Goal: Transaction & Acquisition: Purchase product/service

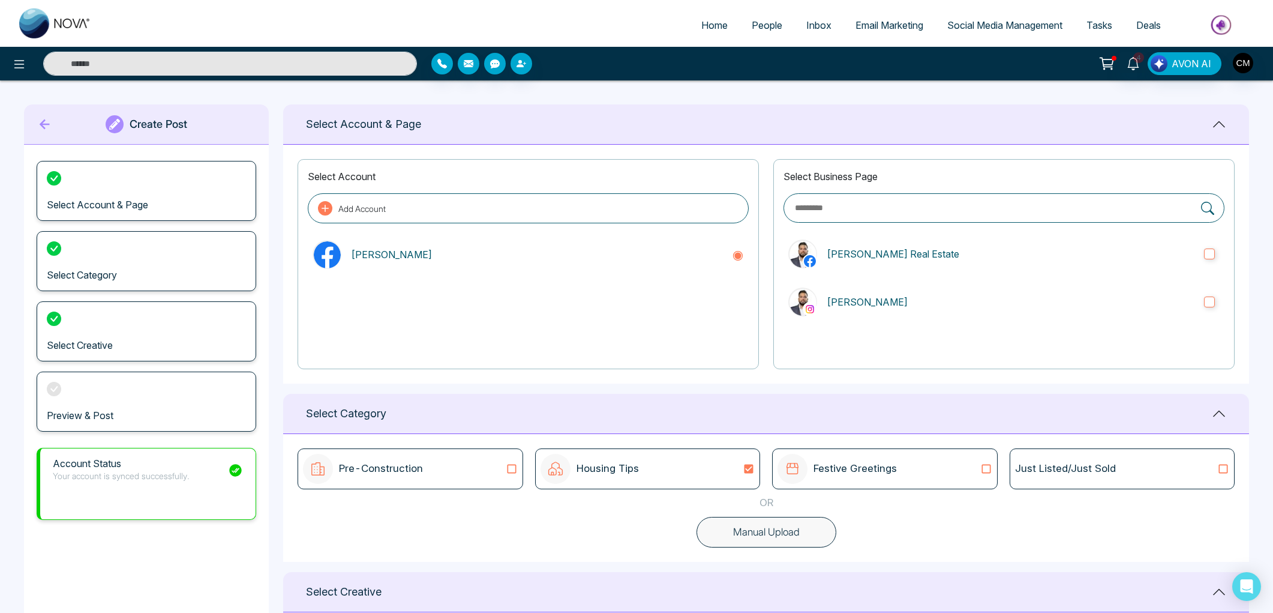
scroll to position [679, 0]
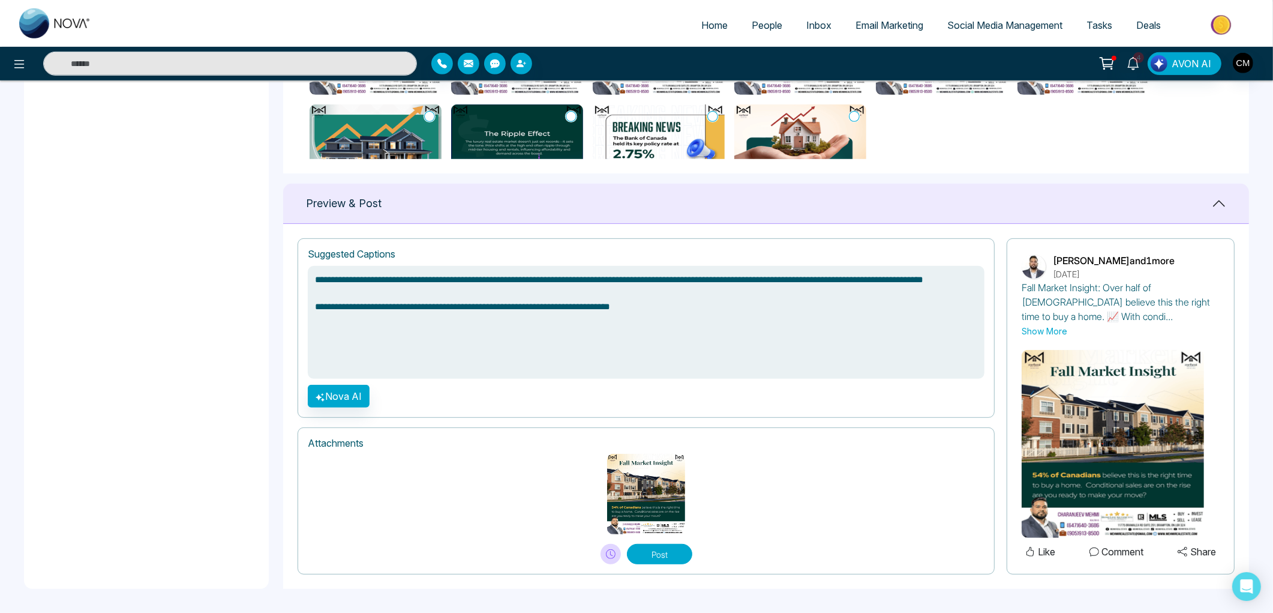
click at [52, 31] on img at bounding box center [55, 23] width 72 height 30
select select "*"
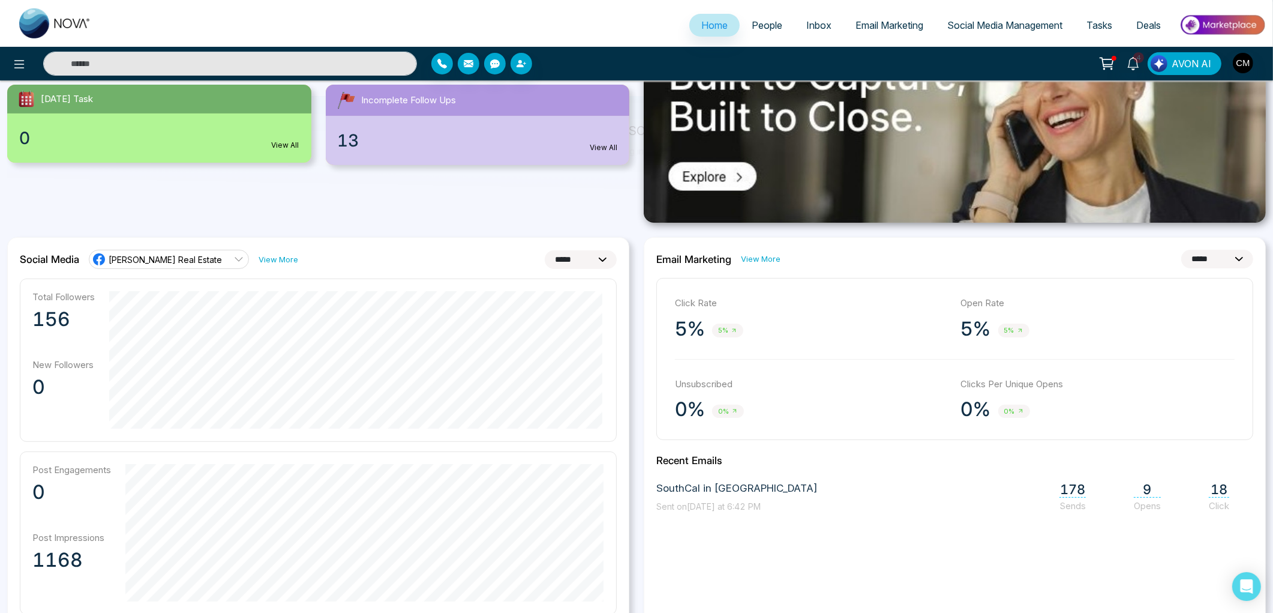
scroll to position [67, 0]
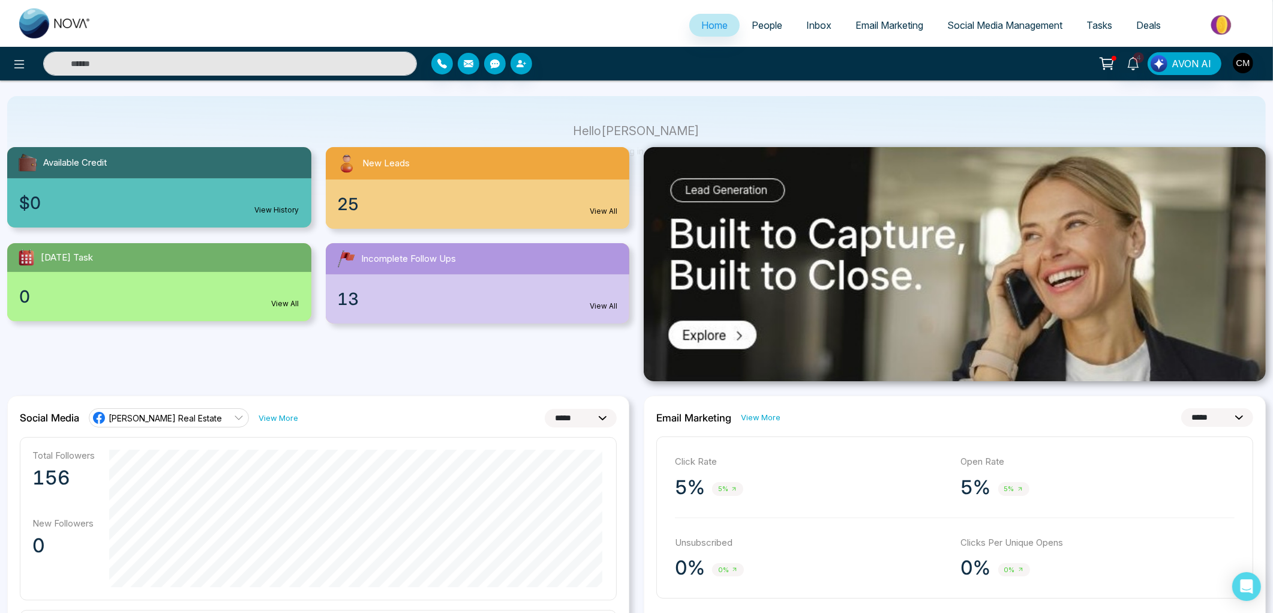
click at [769, 26] on span "People" at bounding box center [767, 25] width 31 height 12
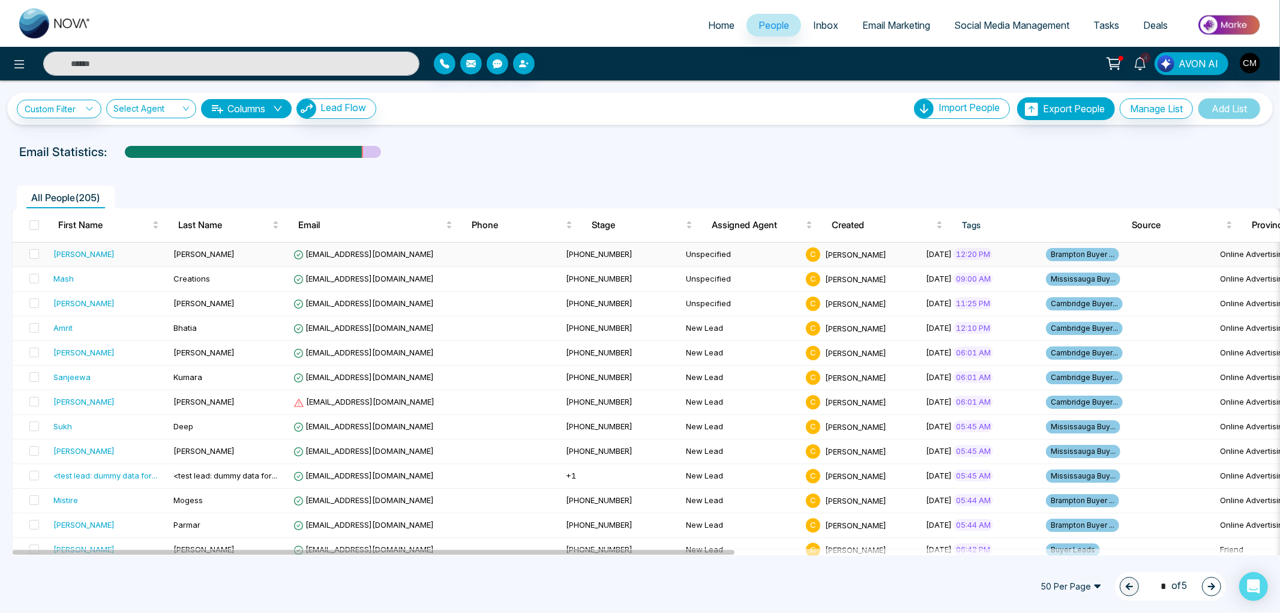
click at [176, 256] on span "[PERSON_NAME]" at bounding box center [203, 254] width 61 height 10
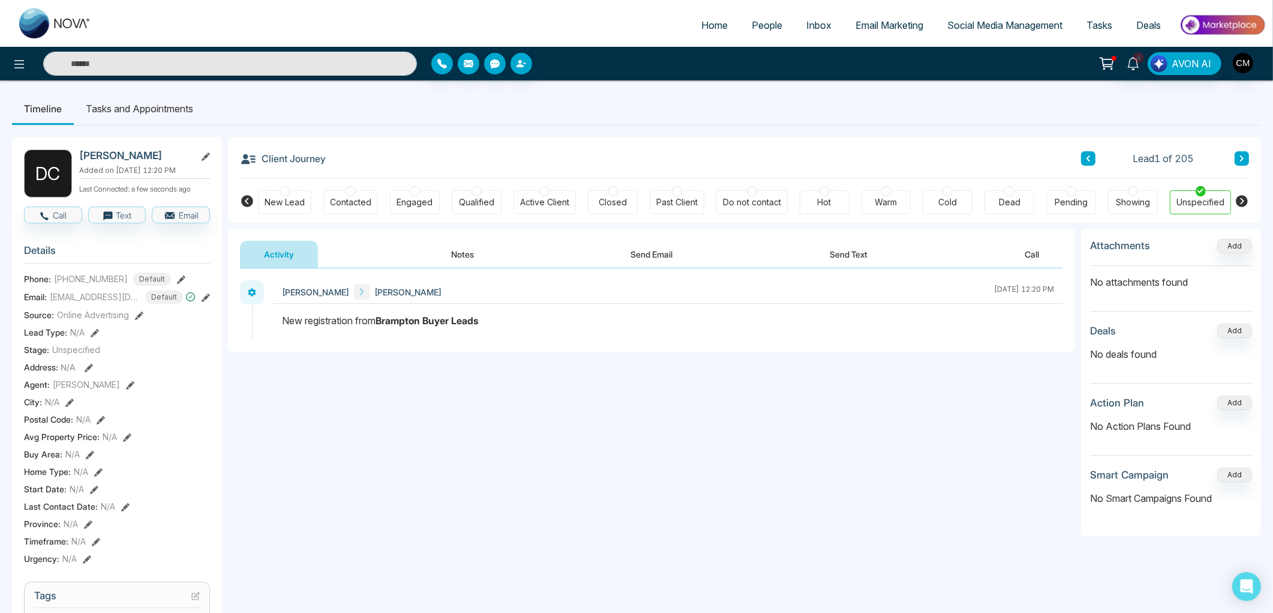
click at [286, 202] on div "New Lead" at bounding box center [285, 202] width 40 height 12
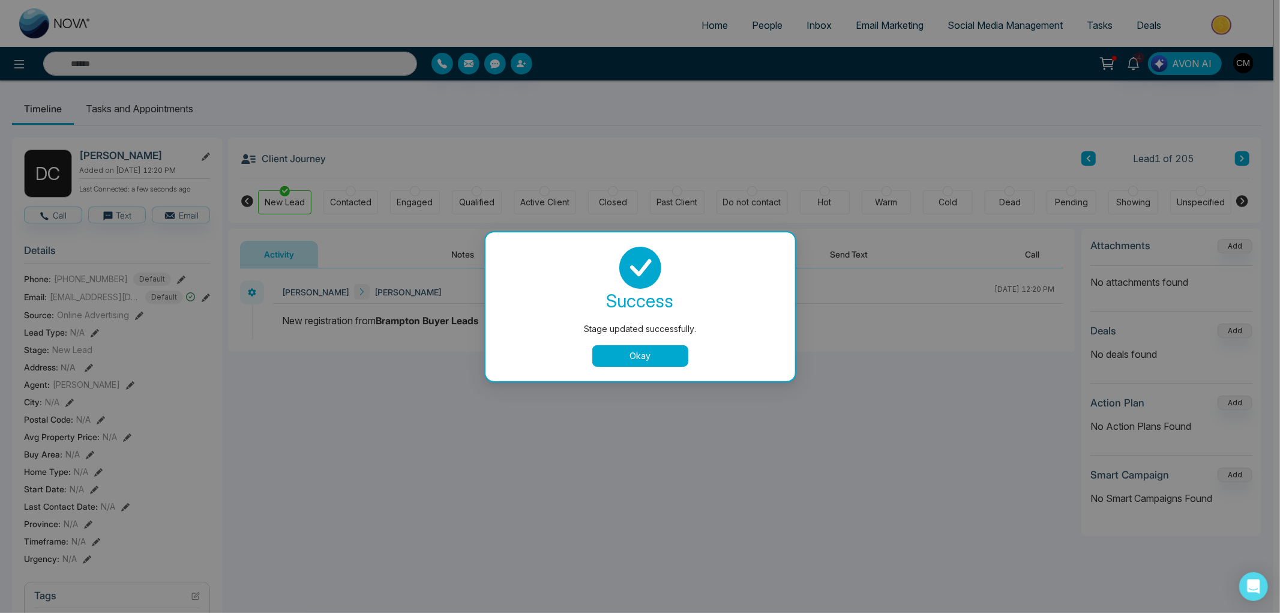
click at [636, 358] on button "Okay" at bounding box center [640, 356] width 96 height 22
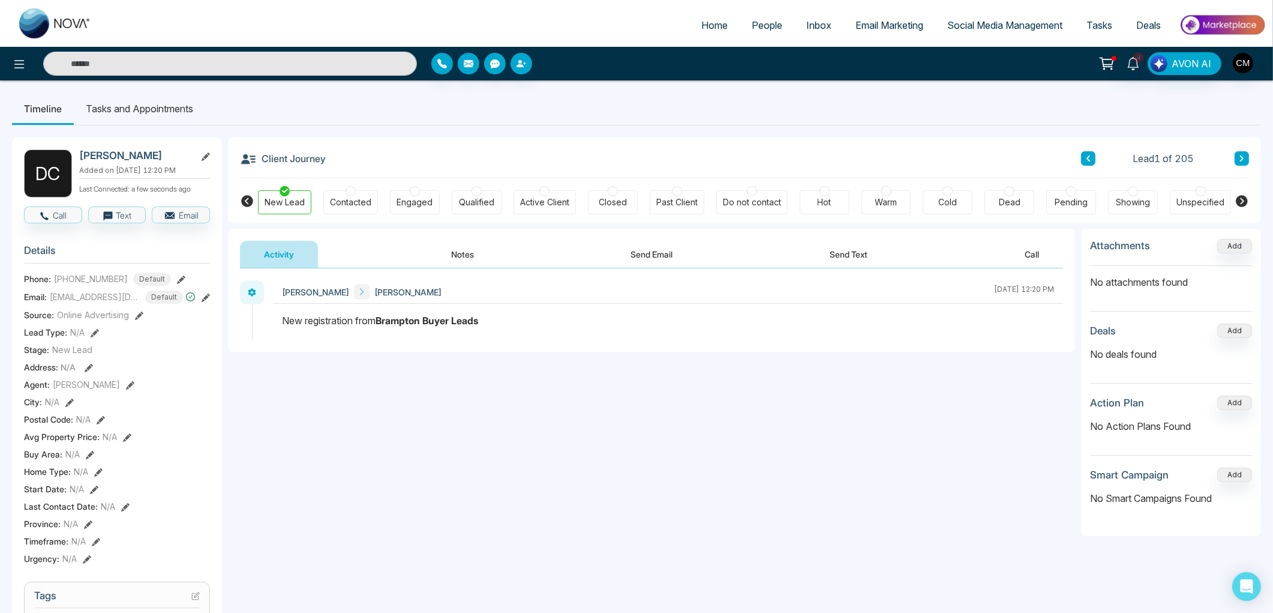
click at [50, 38] on link at bounding box center [55, 23] width 96 height 38
select select "*"
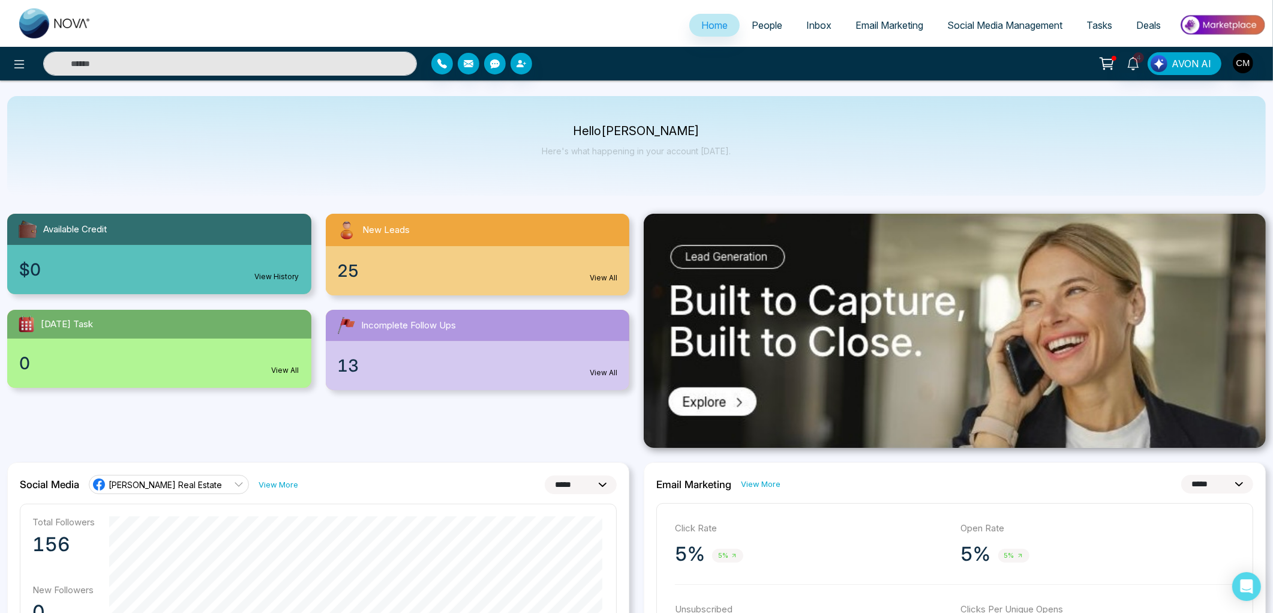
click at [1003, 22] on span "Social Media Management" at bounding box center [1004, 25] width 115 height 12
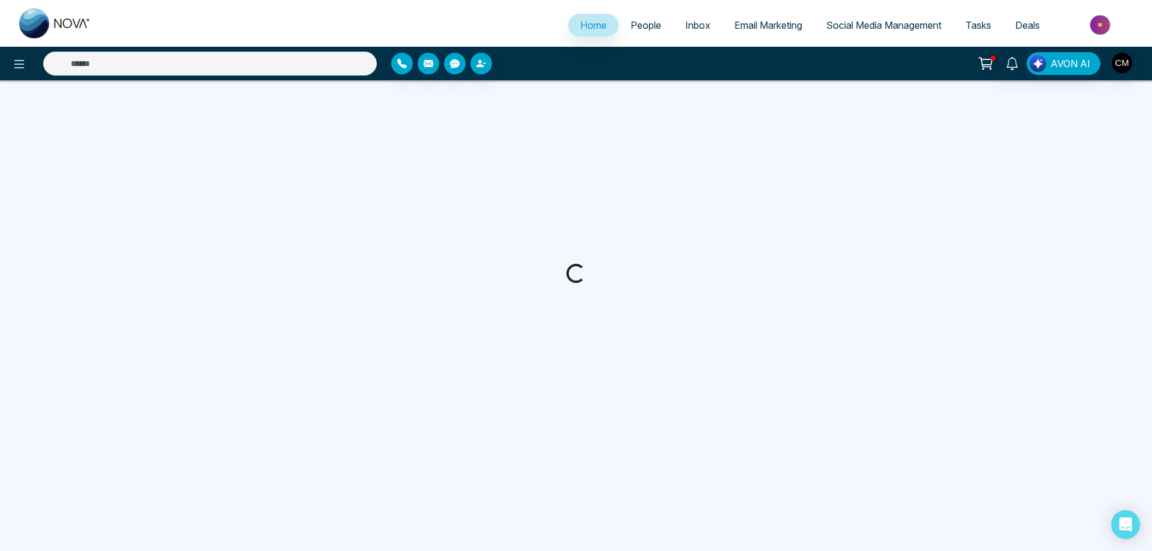
select select "*"
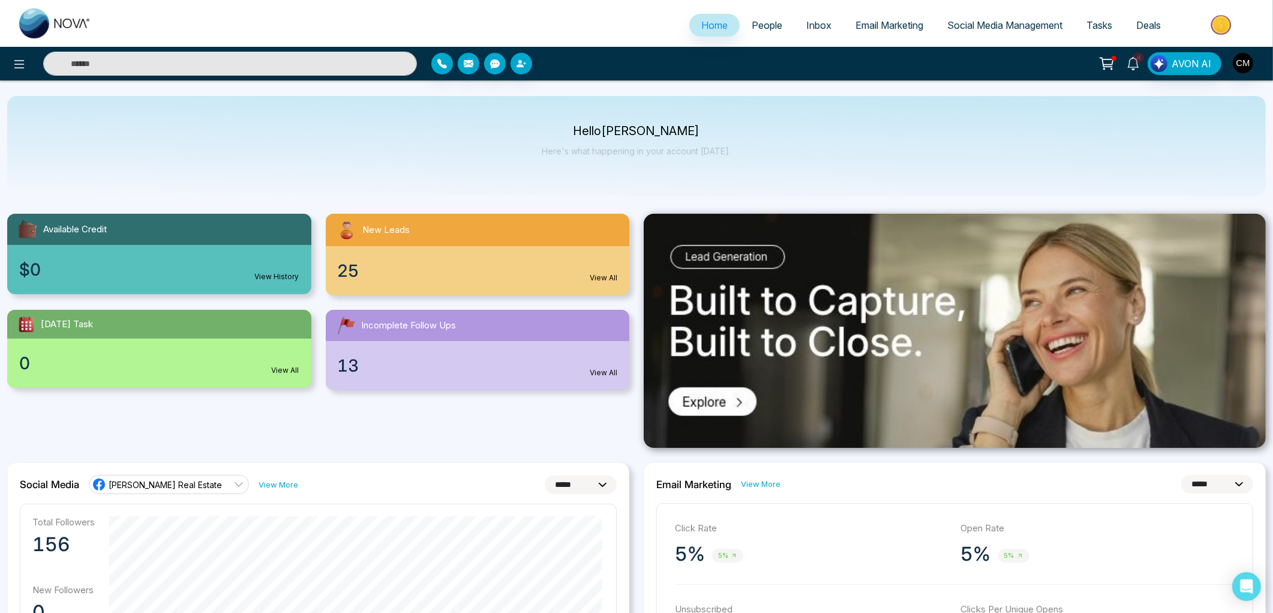
click at [1135, 62] on icon at bounding box center [1133, 63] width 13 height 13
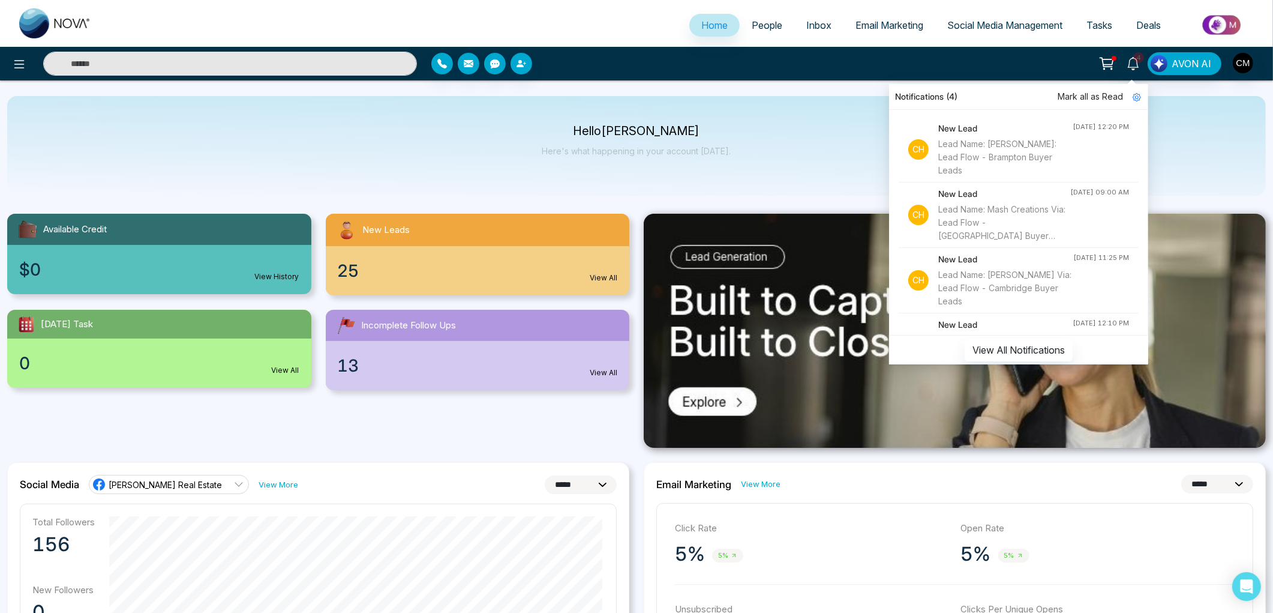
click at [1078, 98] on span "Mark all as Read" at bounding box center [1090, 96] width 65 height 13
click at [1105, 59] on icon at bounding box center [1108, 61] width 10 height 5
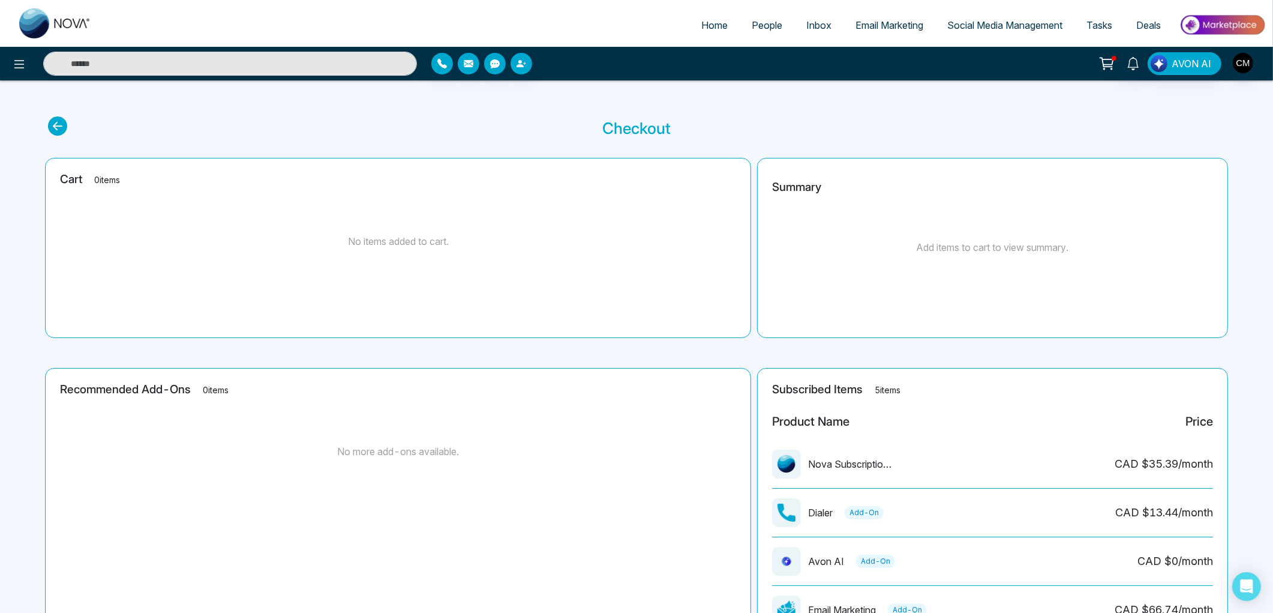
click at [1105, 69] on circle at bounding box center [1104, 68] width 1 height 1
click at [1151, 29] on img at bounding box center [1222, 24] width 87 height 27
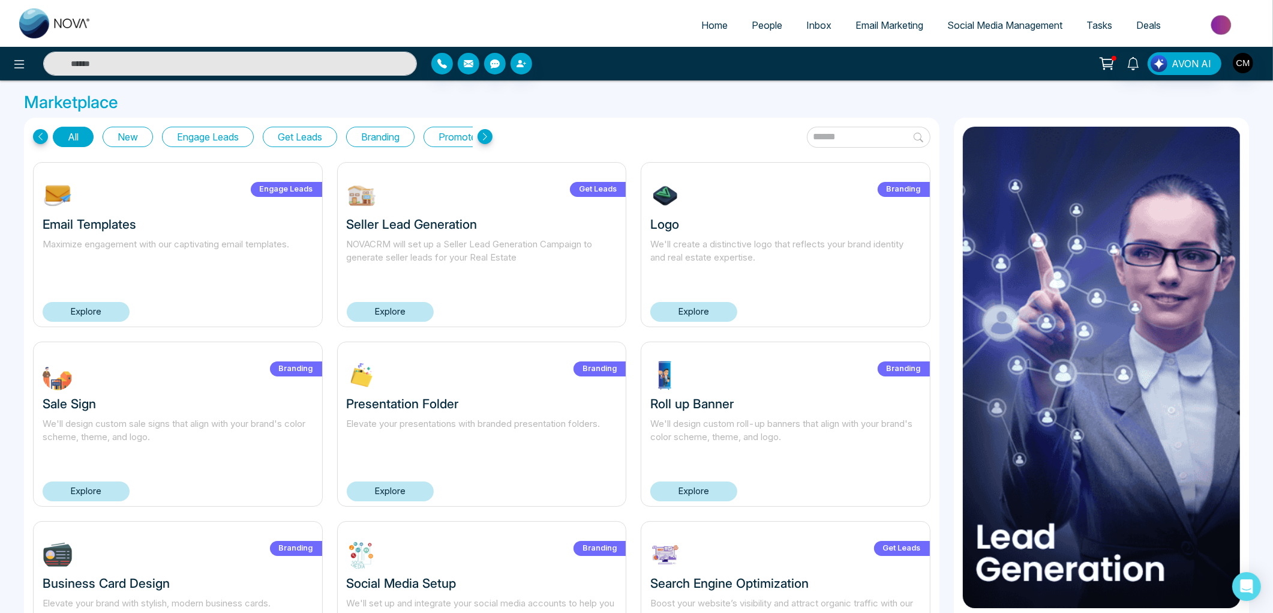
click at [85, 309] on link "Explore" at bounding box center [86, 312] width 87 height 20
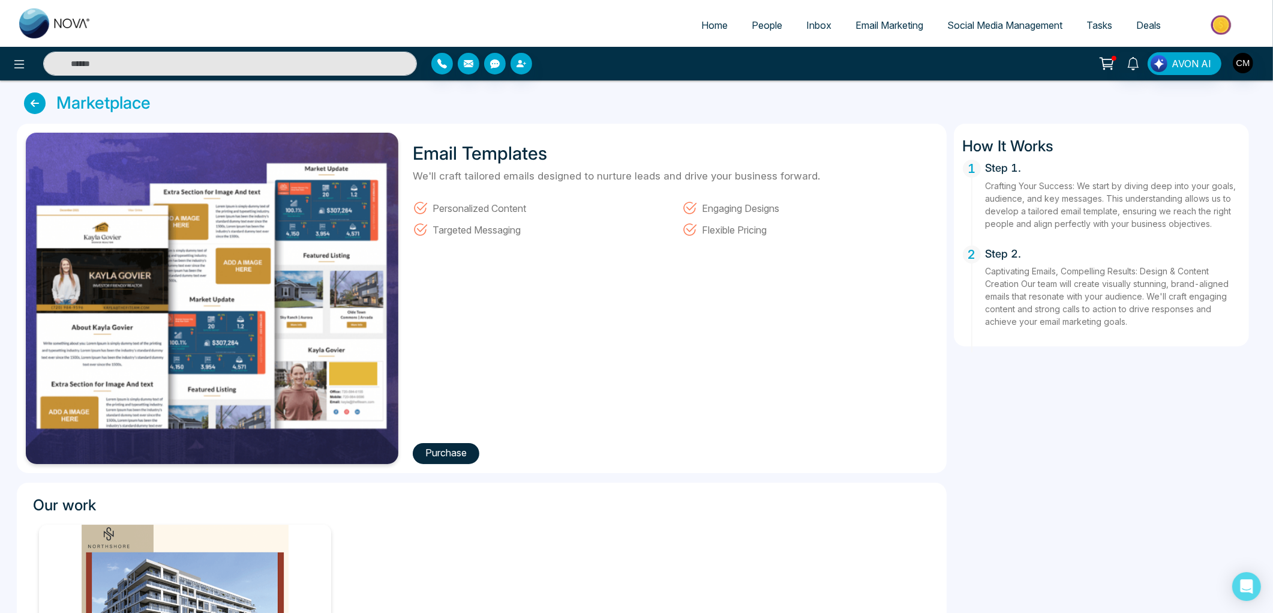
click at [44, 109] on link at bounding box center [38, 103] width 28 height 22
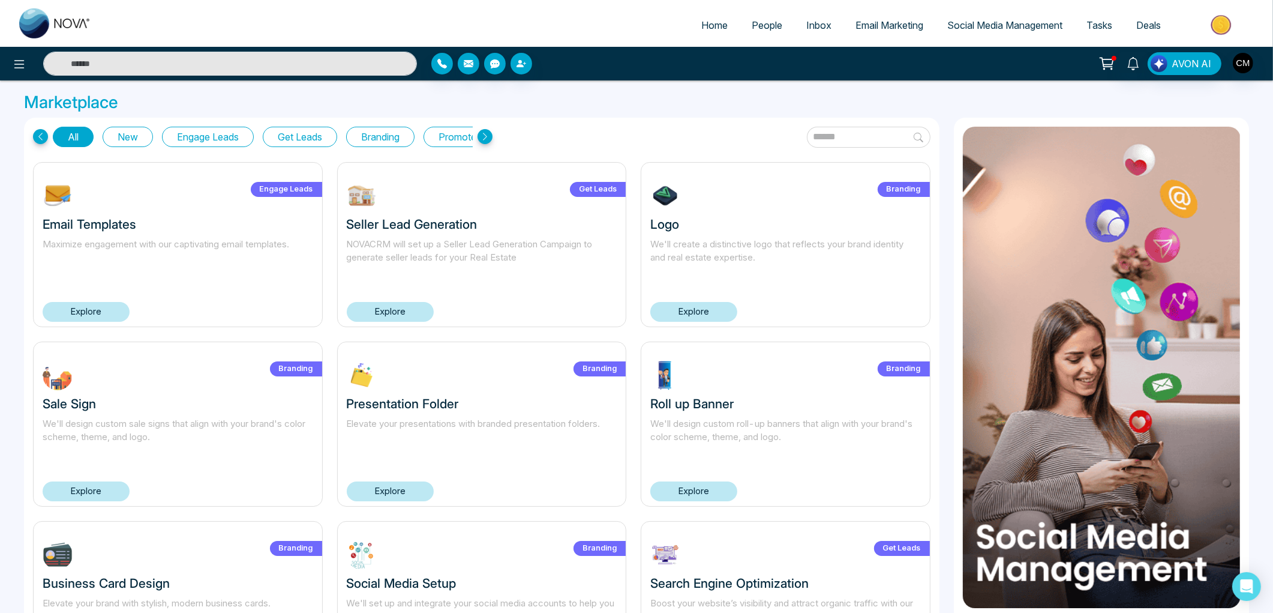
click at [312, 137] on button "Get Leads" at bounding box center [300, 137] width 74 height 20
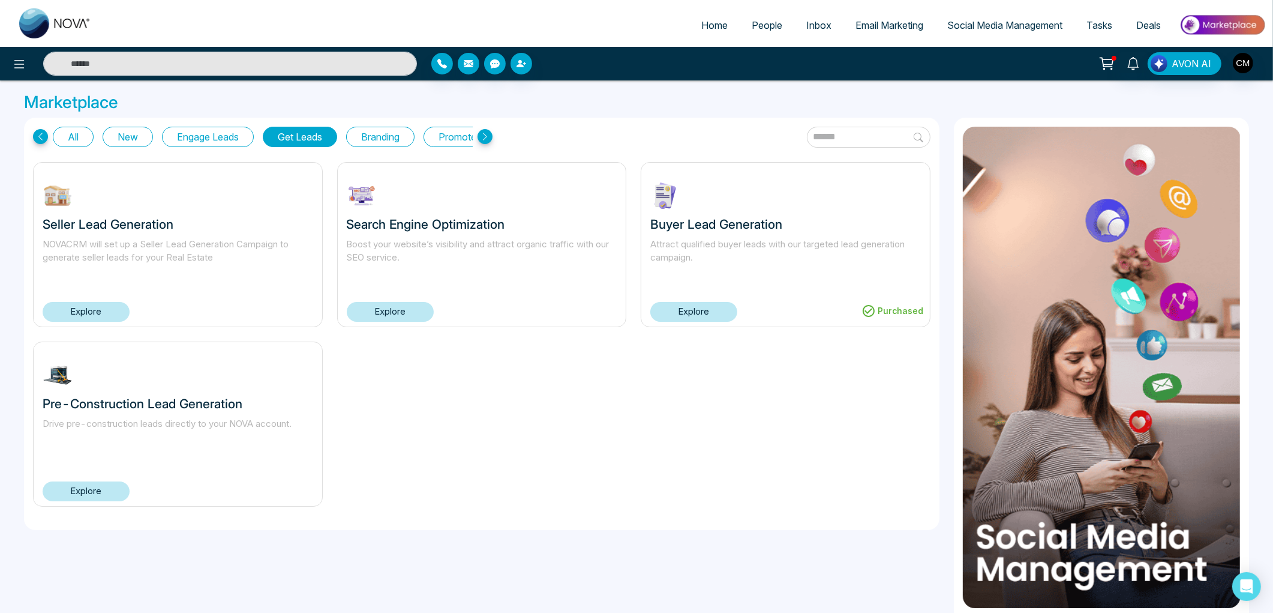
click at [377, 135] on button "Branding" at bounding box center [380, 137] width 68 height 20
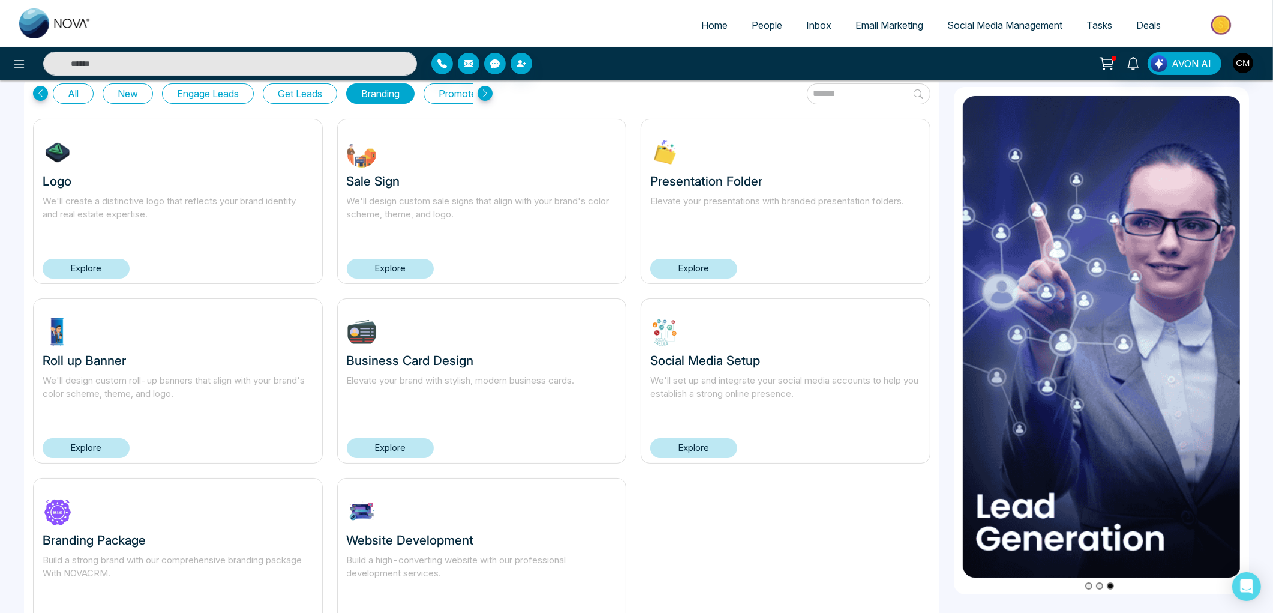
scroll to position [109, 0]
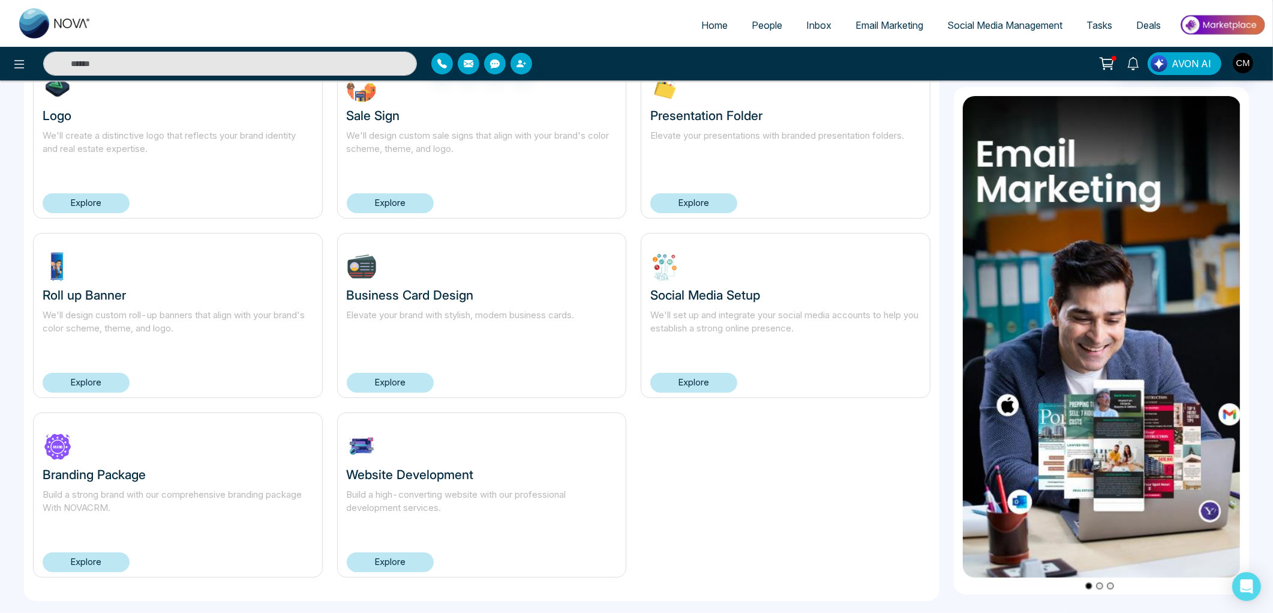
click at [694, 386] on link "Explore" at bounding box center [693, 383] width 87 height 20
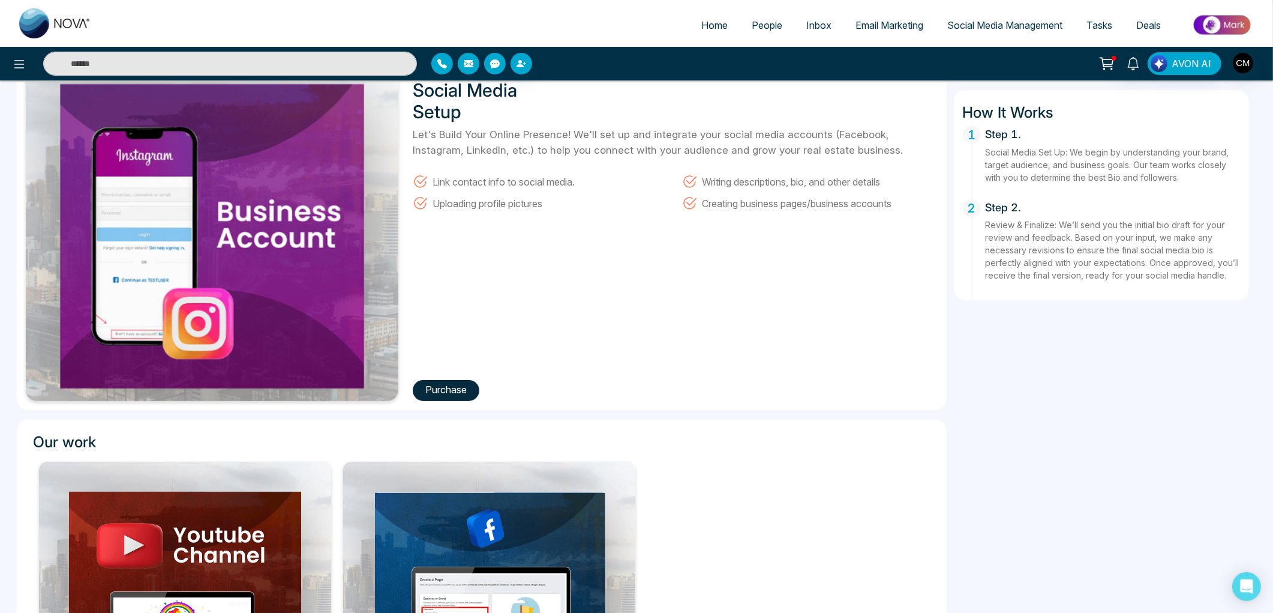
scroll to position [67, 0]
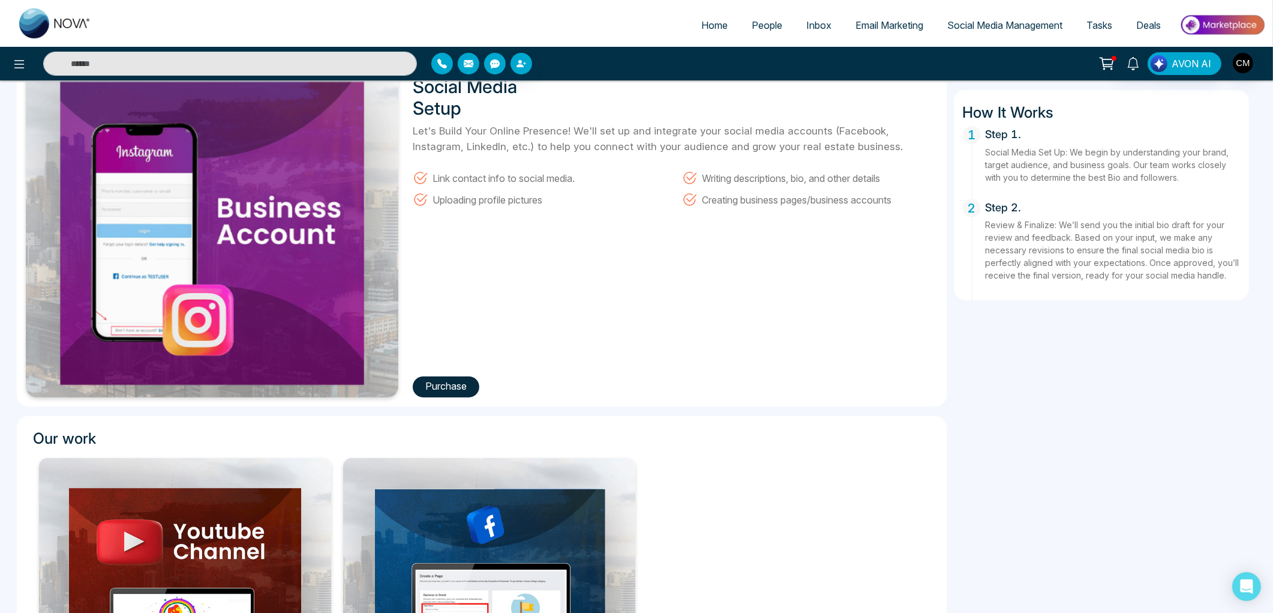
click at [466, 390] on button "Purchase" at bounding box center [446, 386] width 67 height 21
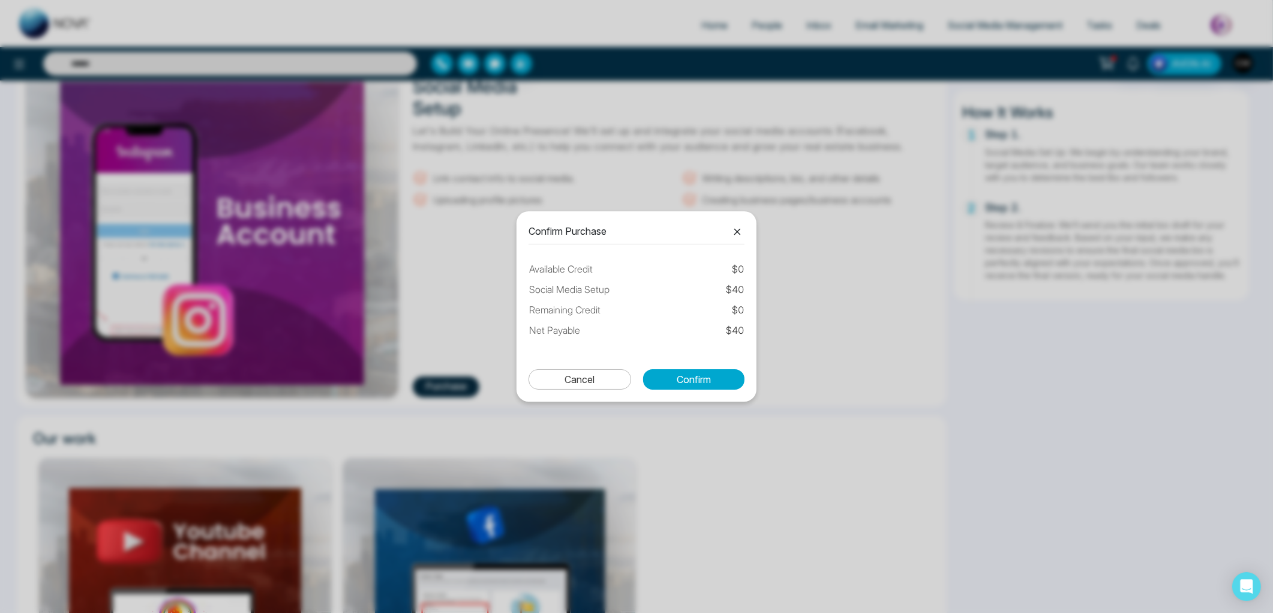
click at [737, 230] on icon at bounding box center [737, 231] width 14 height 14
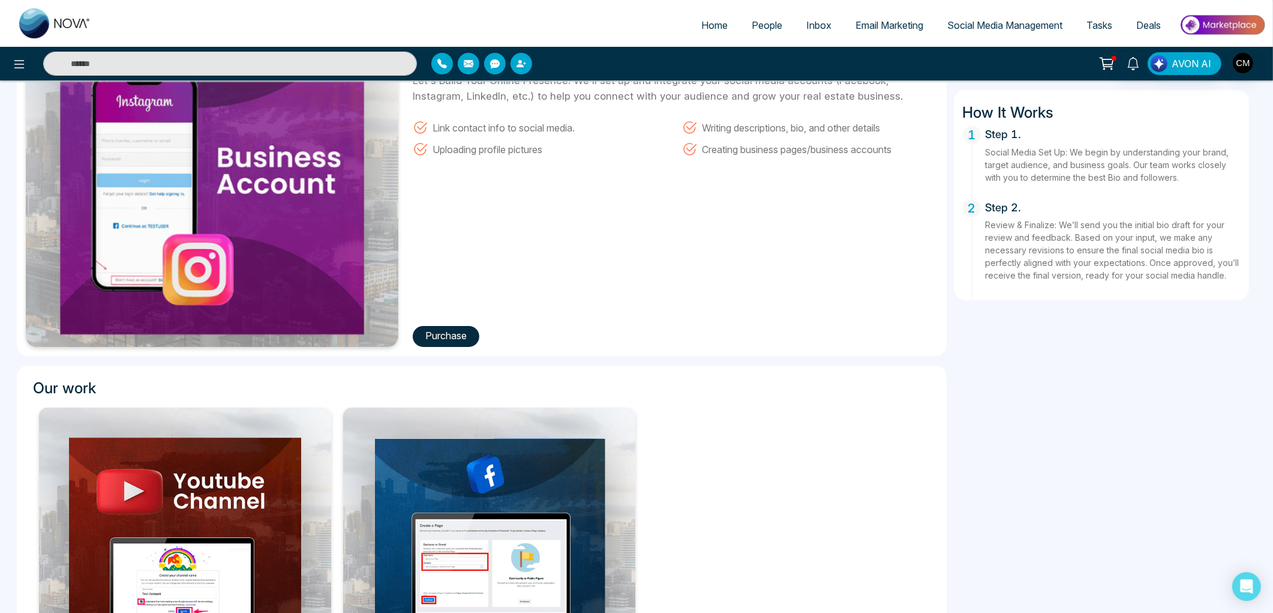
scroll to position [0, 0]
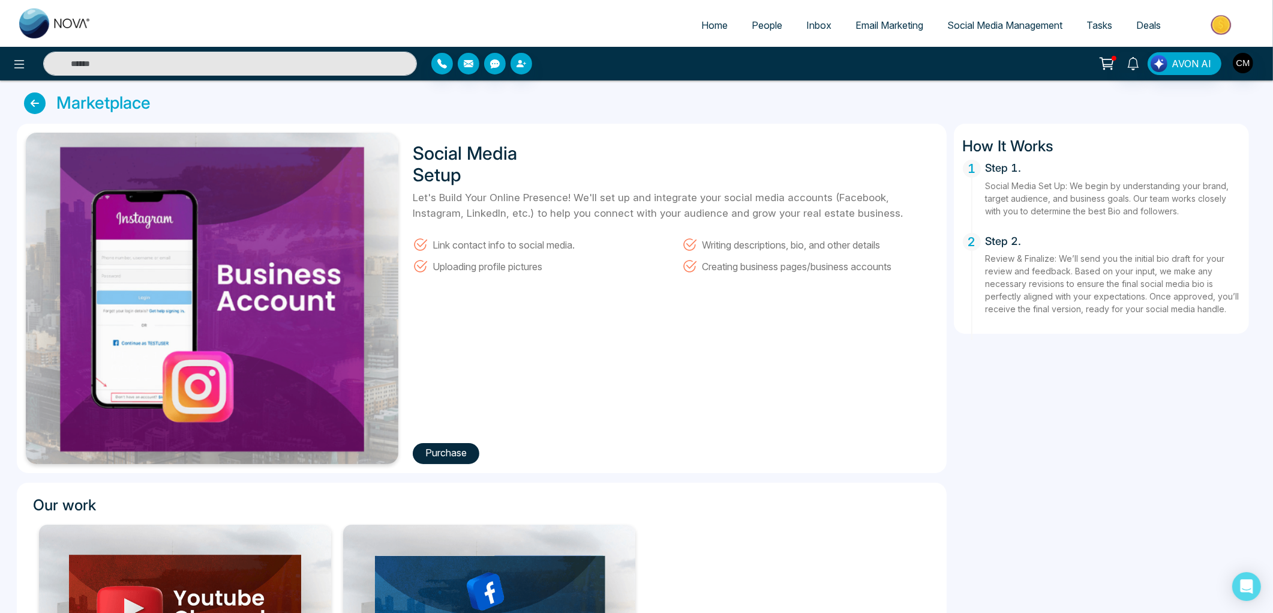
click at [47, 100] on link at bounding box center [38, 103] width 28 height 22
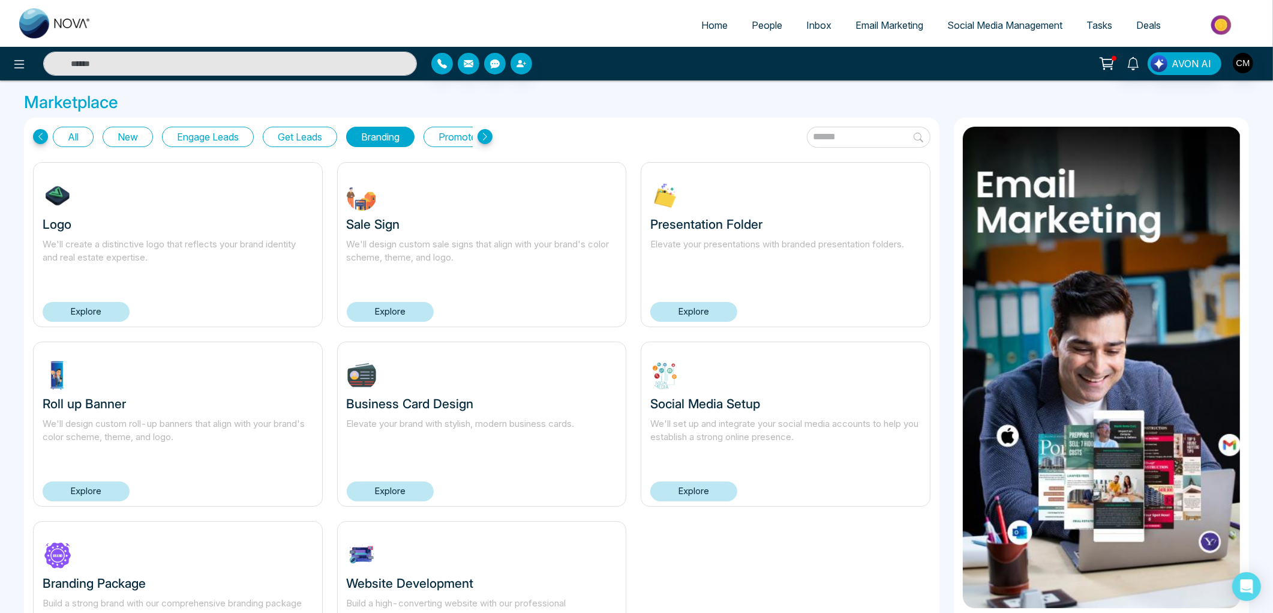
click at [121, 136] on button "New" at bounding box center [128, 137] width 50 height 20
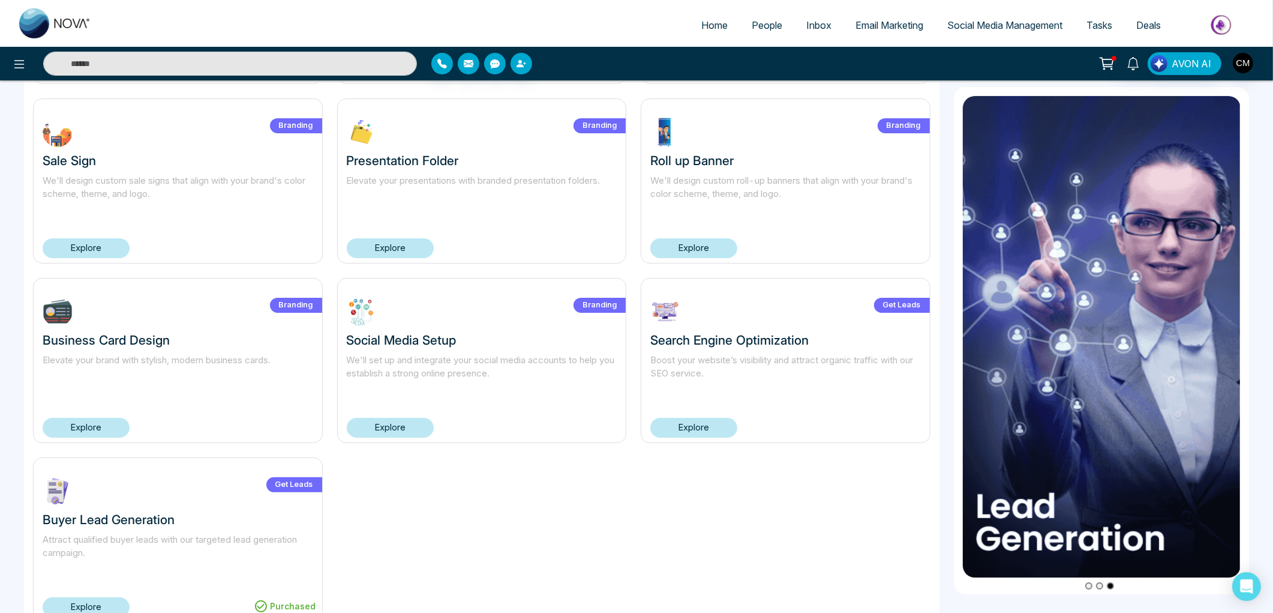
scroll to position [266, 0]
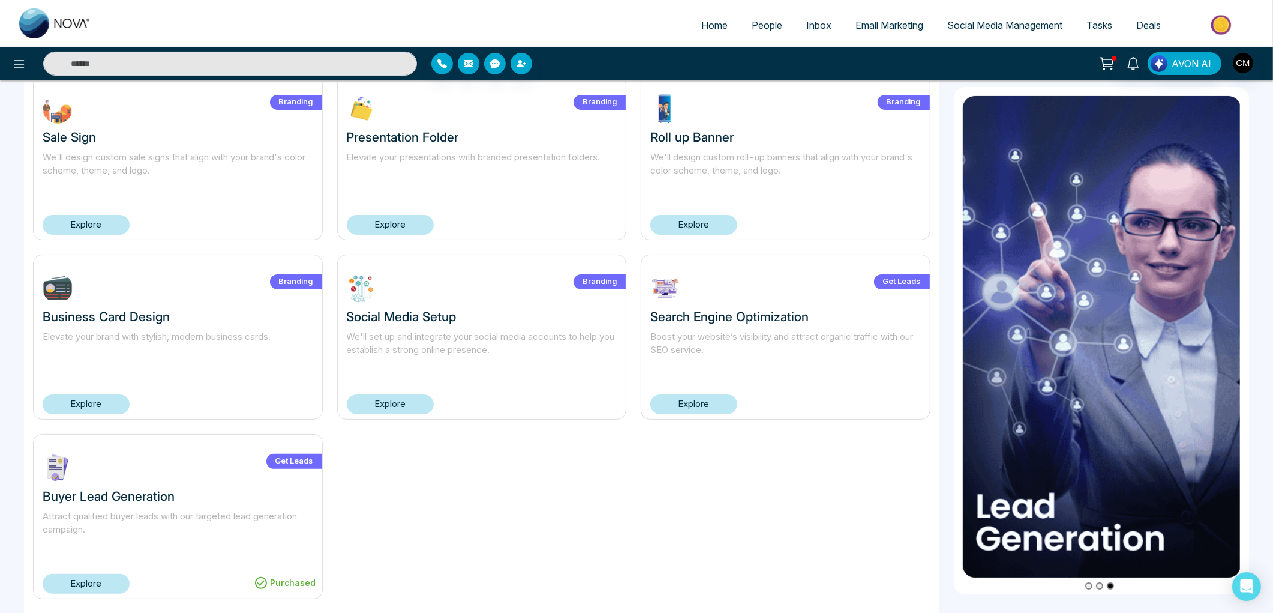
click at [117, 403] on link "Explore" at bounding box center [86, 404] width 87 height 20
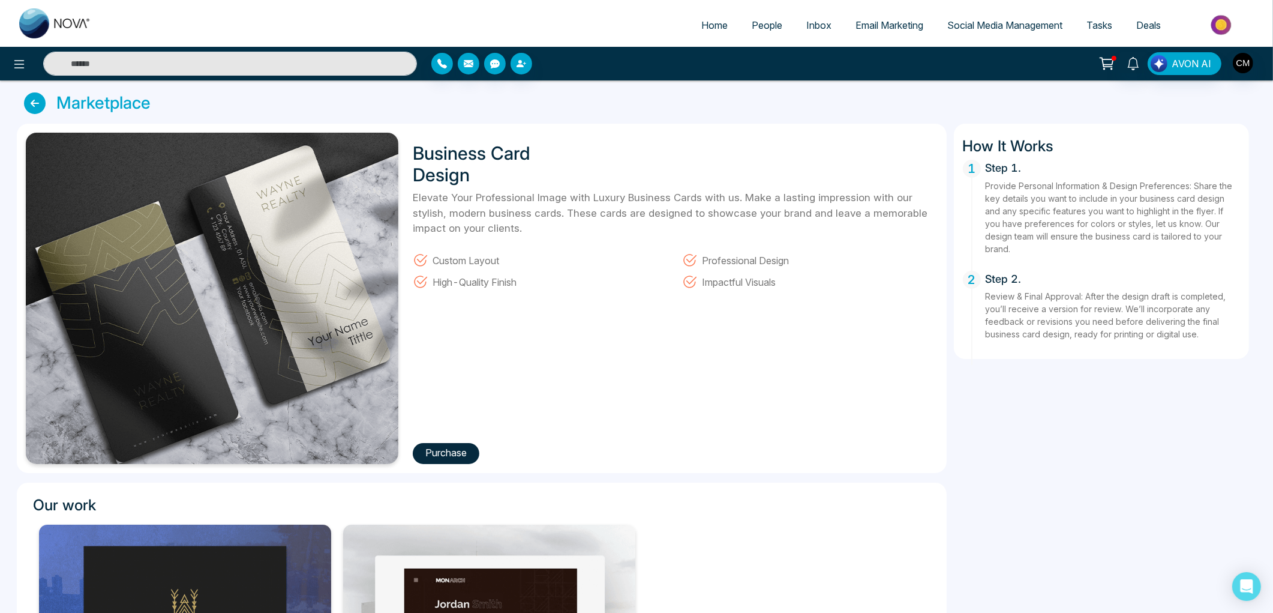
click at [447, 452] on button "Purchase" at bounding box center [446, 453] width 67 height 21
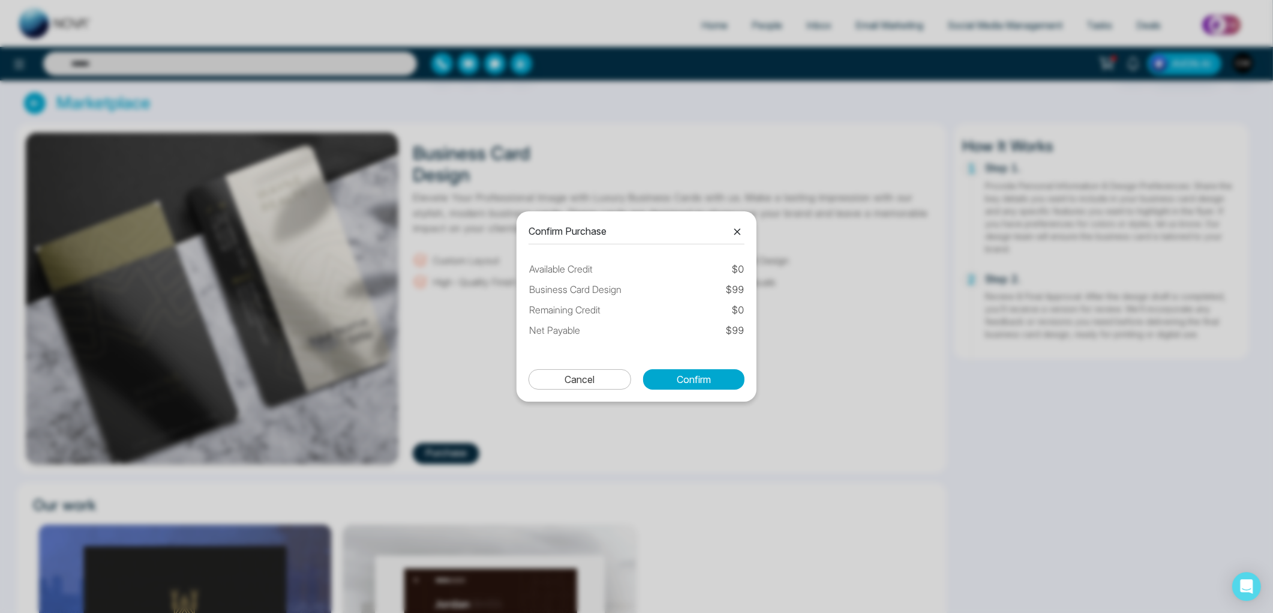
click at [601, 427] on div "Confirm Purchase Available Credit $ 0 Business Card Design $ 99 Remaining Credi…" at bounding box center [636, 306] width 1273 height 613
click at [733, 232] on icon at bounding box center [737, 231] width 14 height 14
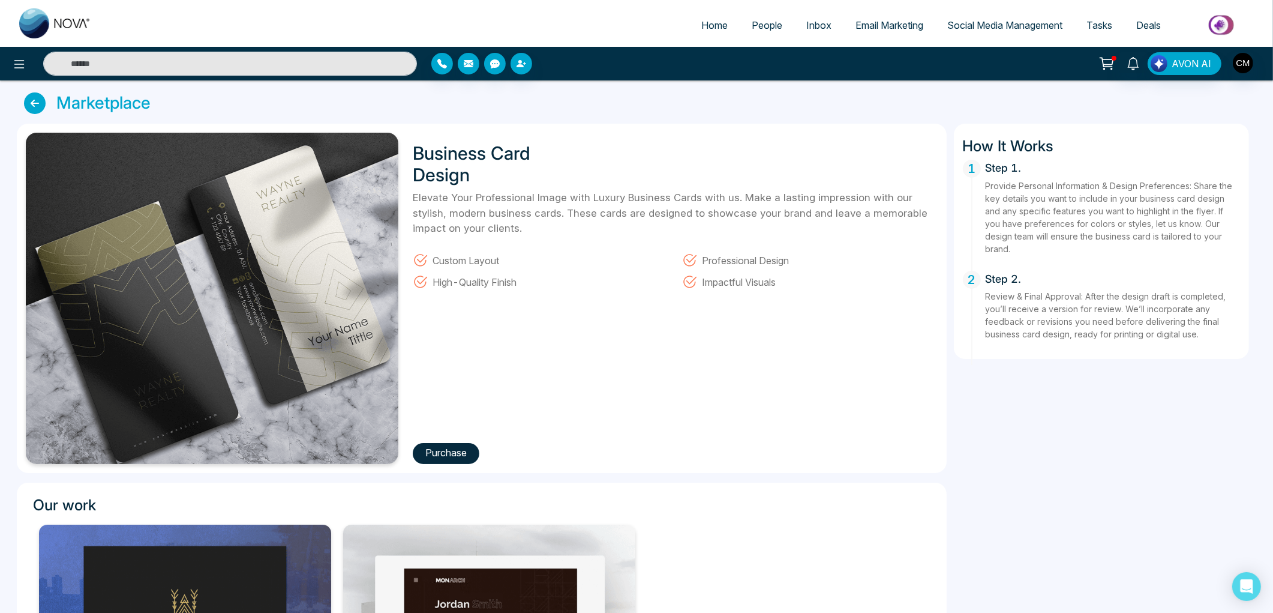
click at [33, 116] on div "Marketplace Business Card Design Elevate Your Professional Image with Luxury Bu…" at bounding box center [637, 475] width 1240 height 766
click at [34, 106] on icon at bounding box center [35, 103] width 22 height 22
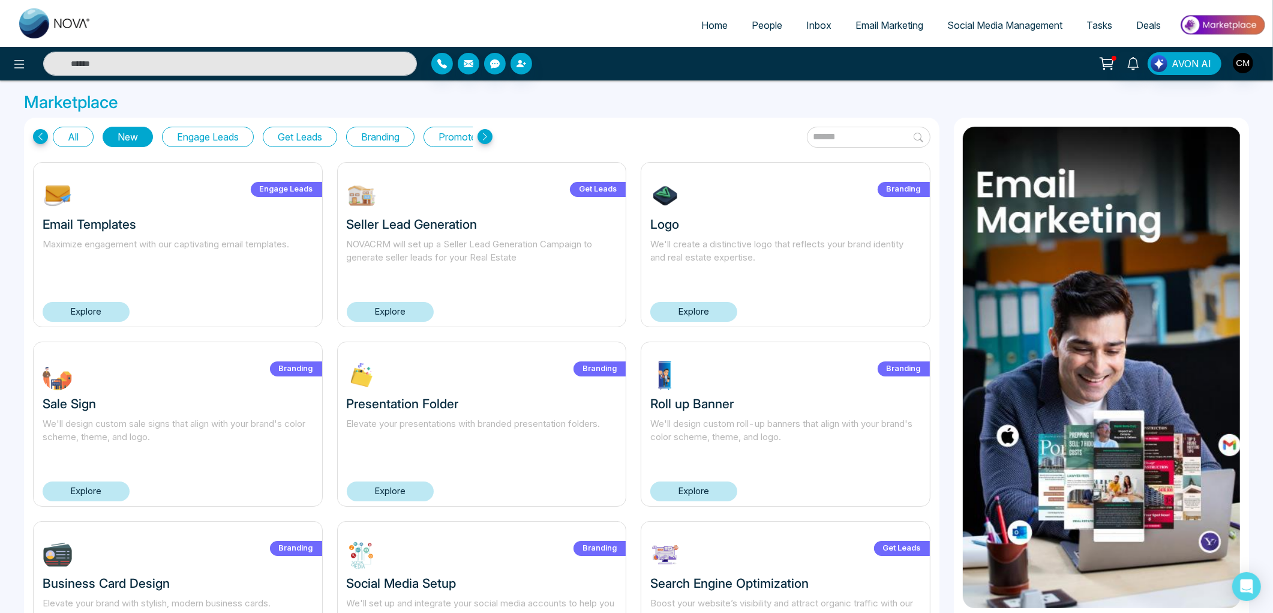
click at [484, 134] on icon at bounding box center [485, 136] width 15 height 15
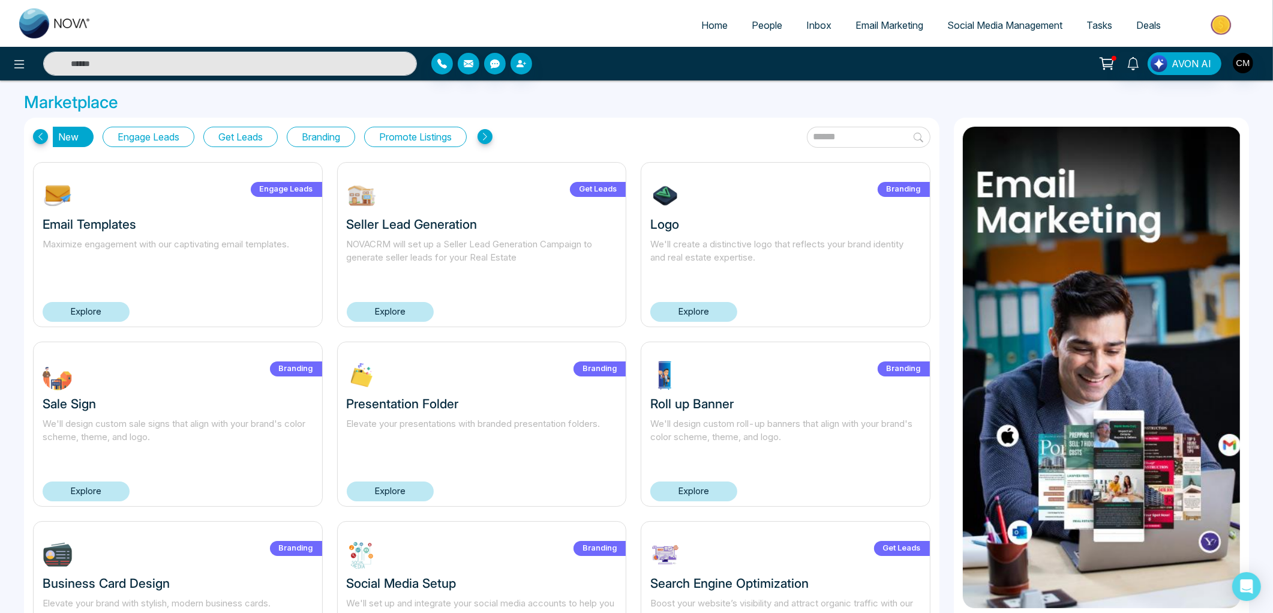
click at [484, 134] on icon at bounding box center [485, 136] width 15 height 15
click at [445, 134] on button "Promote Listings" at bounding box center [415, 137] width 103 height 20
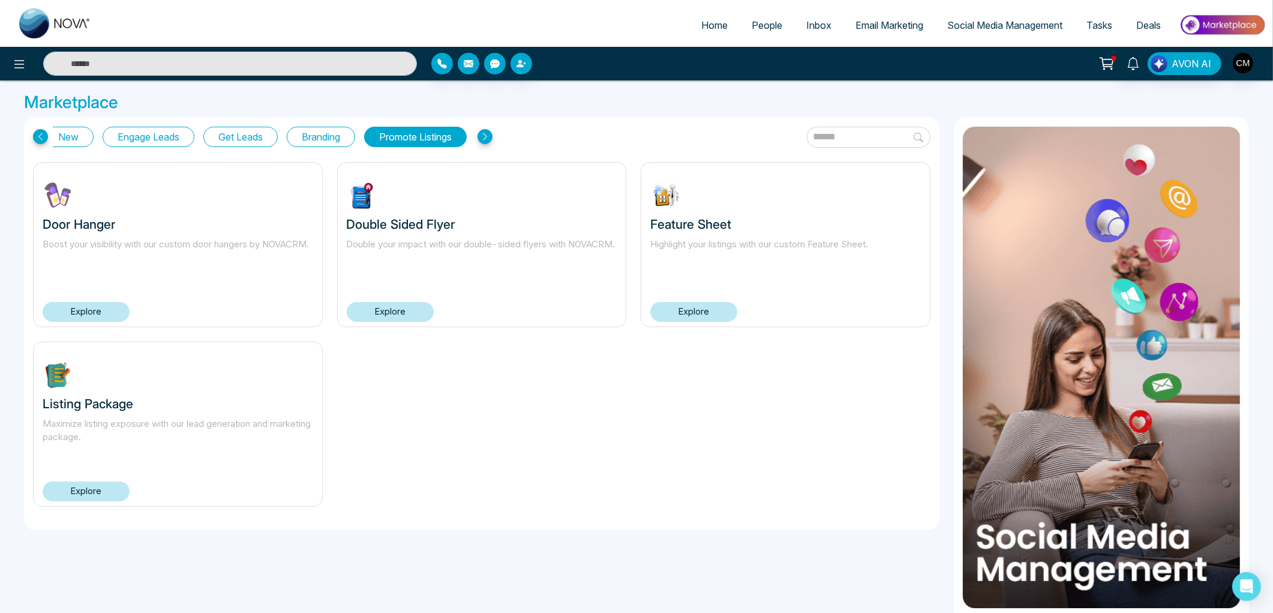
click at [116, 312] on link "Explore" at bounding box center [86, 312] width 87 height 20
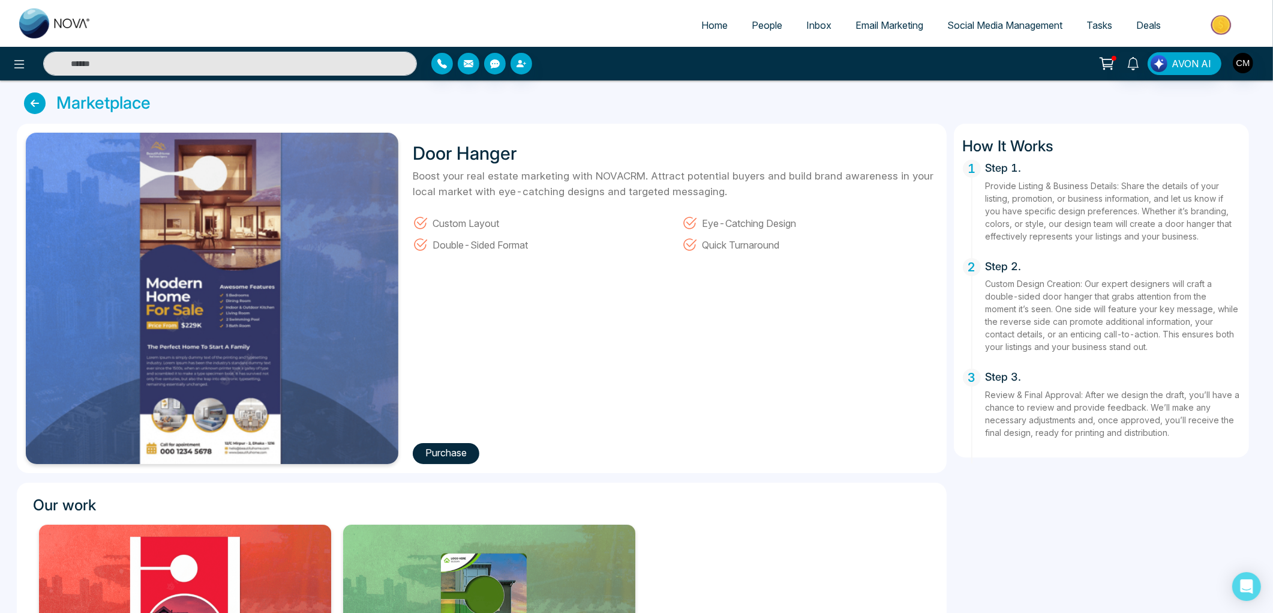
click at [451, 443] on button "Purchase" at bounding box center [446, 453] width 67 height 21
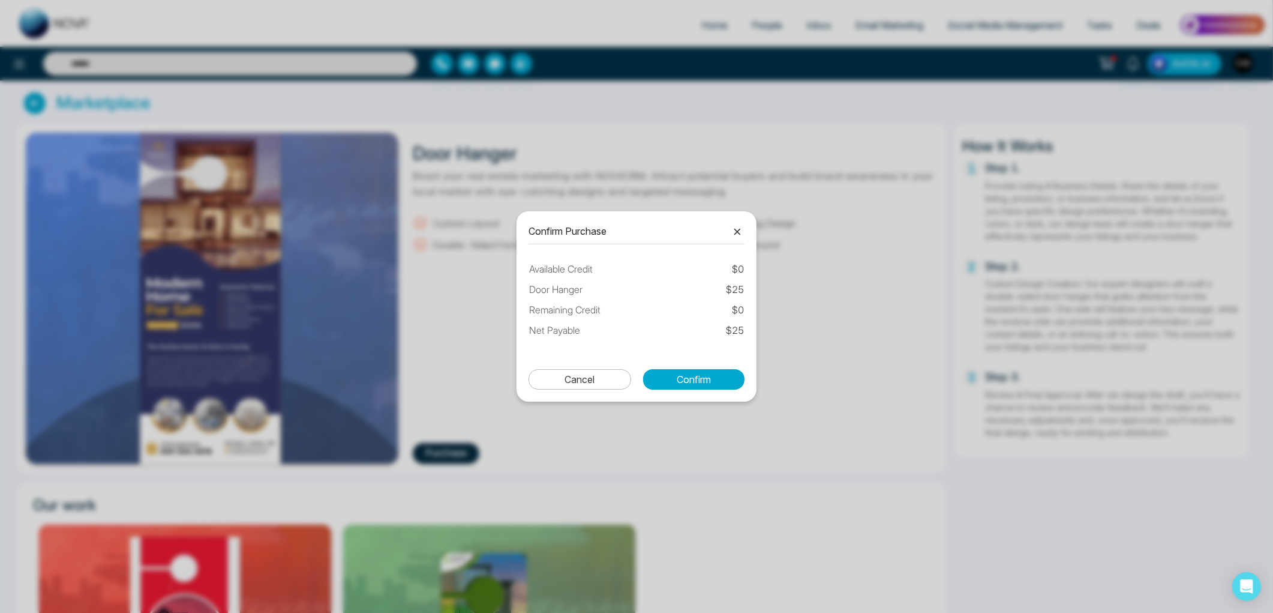
click at [733, 229] on icon at bounding box center [737, 231] width 14 height 14
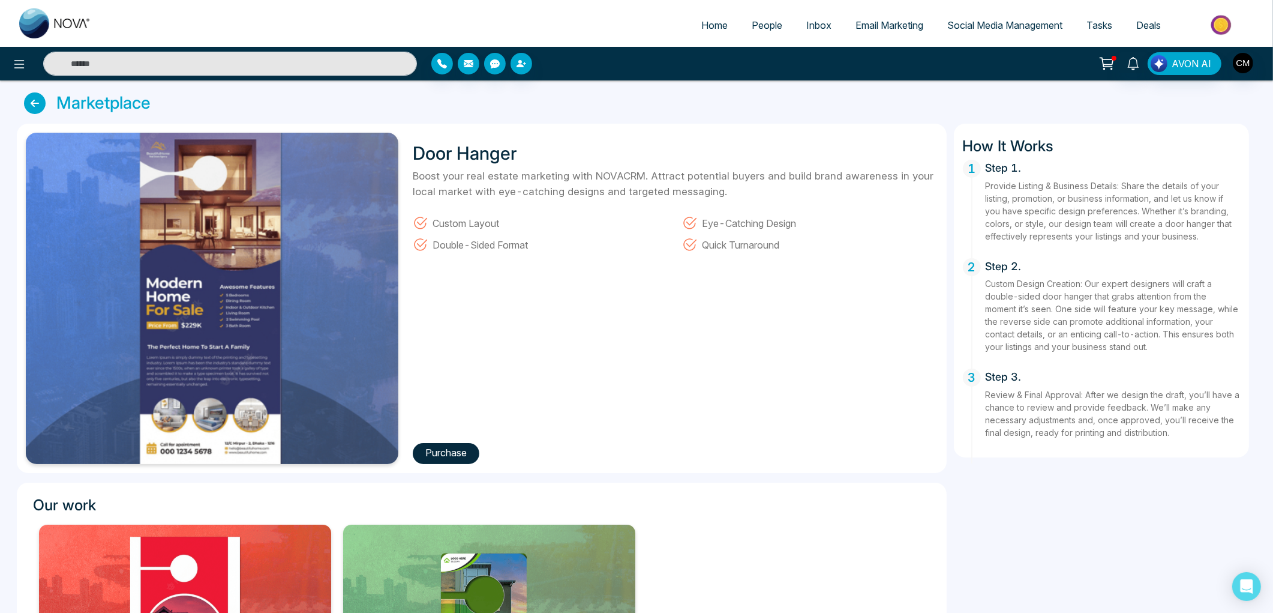
click at [44, 26] on img at bounding box center [55, 23] width 72 height 30
select select "*"
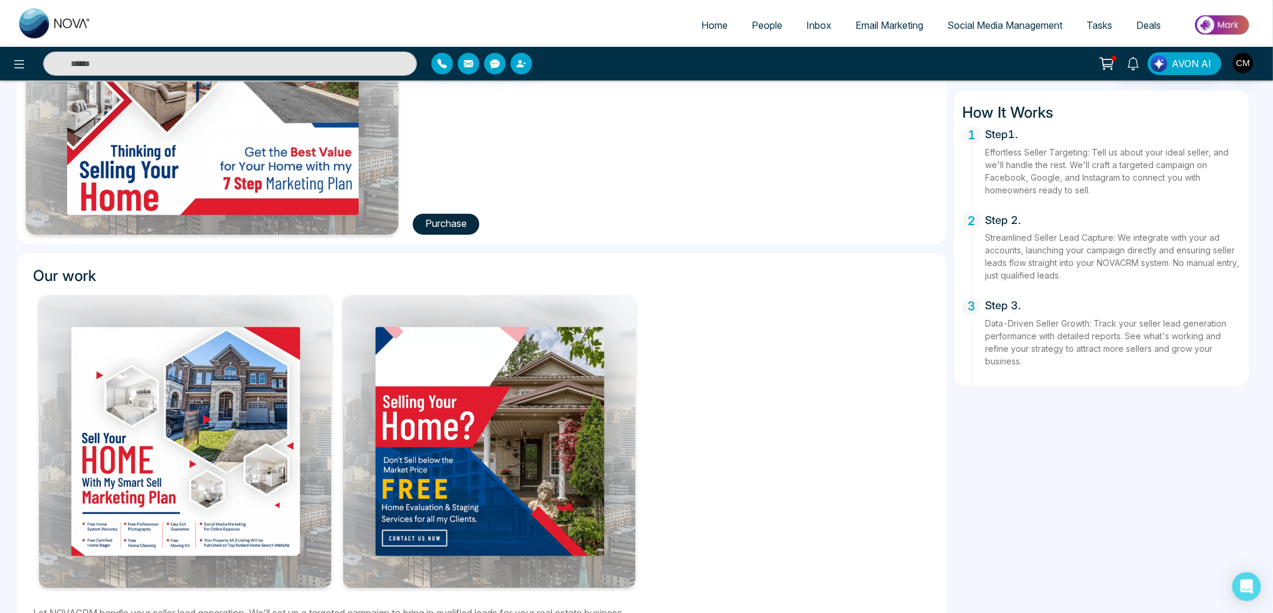
scroll to position [257, 0]
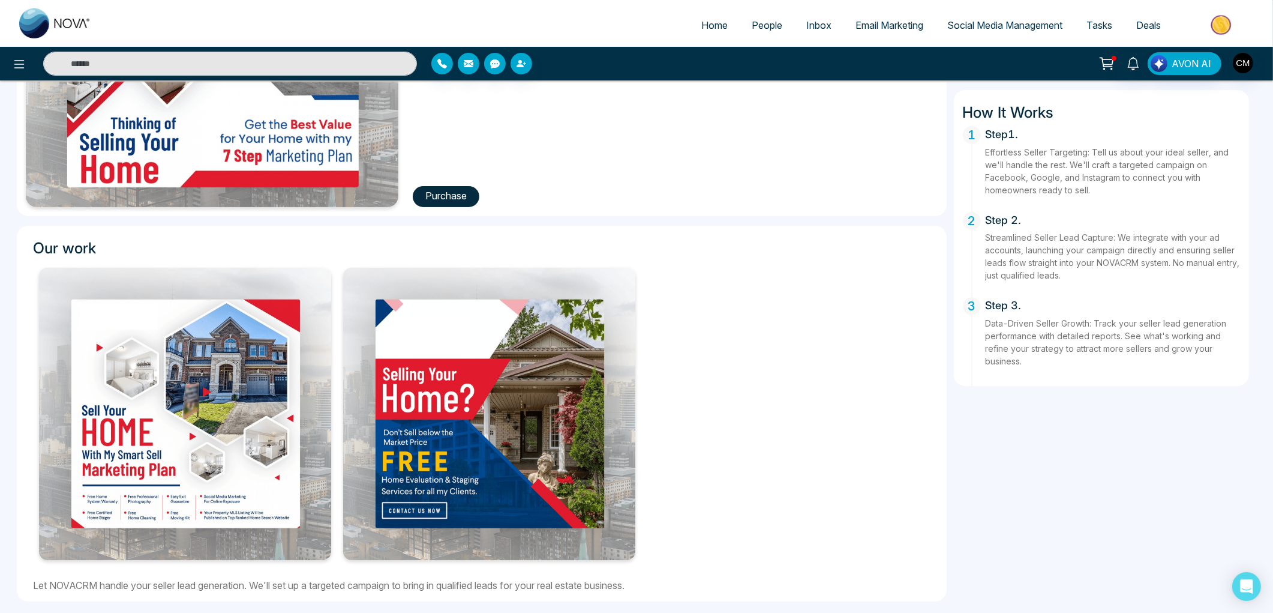
click at [202, 440] on img at bounding box center [185, 414] width 292 height 292
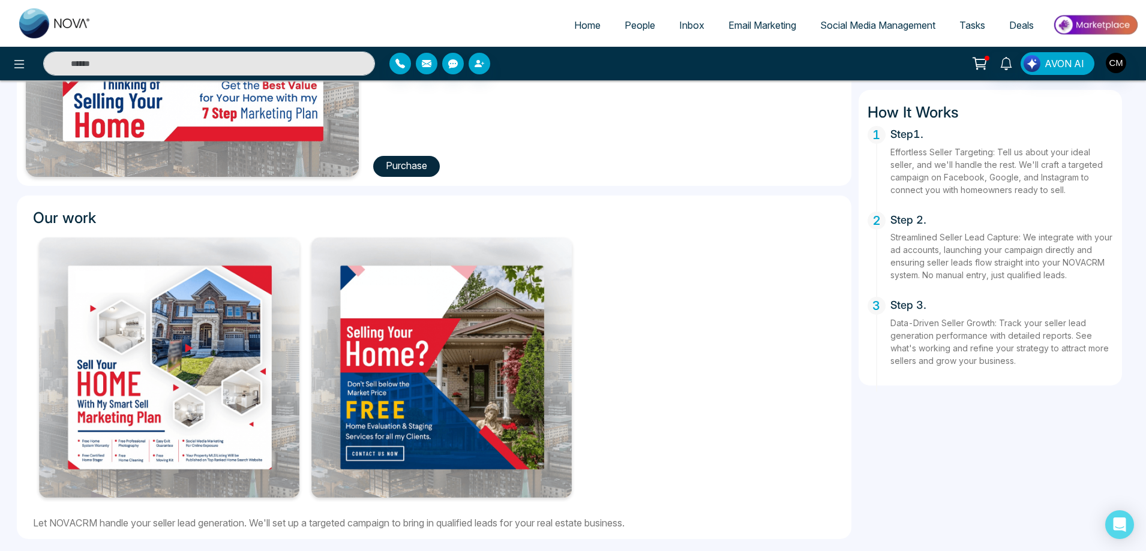
scroll to position [0, 0]
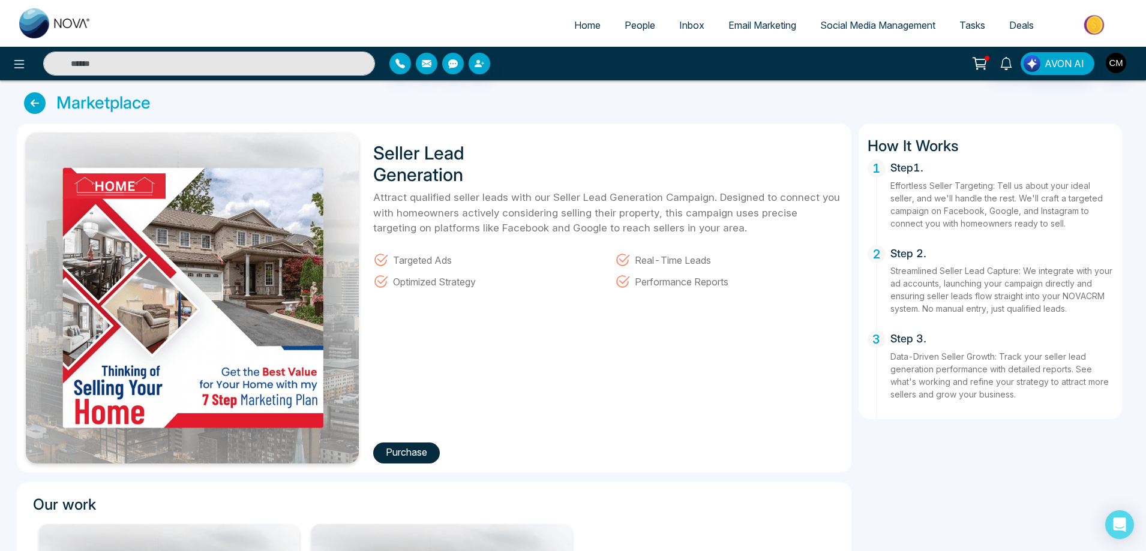
click at [389, 450] on button "Purchase" at bounding box center [406, 453] width 67 height 21
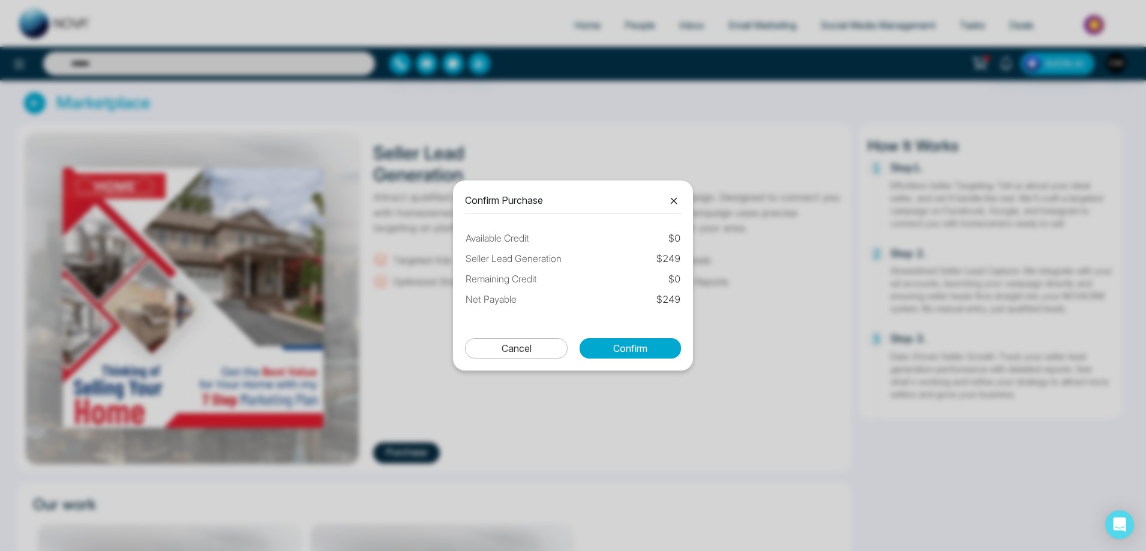
click at [671, 200] on icon at bounding box center [674, 201] width 14 height 14
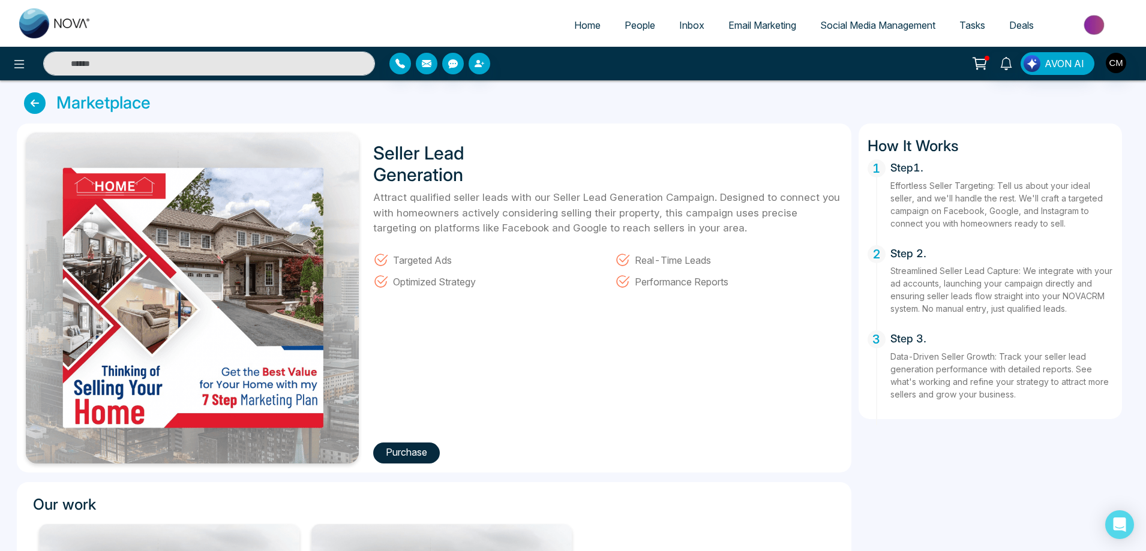
click at [72, 98] on h3 "Marketplace" at bounding box center [103, 103] width 94 height 20
click at [44, 103] on icon at bounding box center [35, 103] width 22 height 22
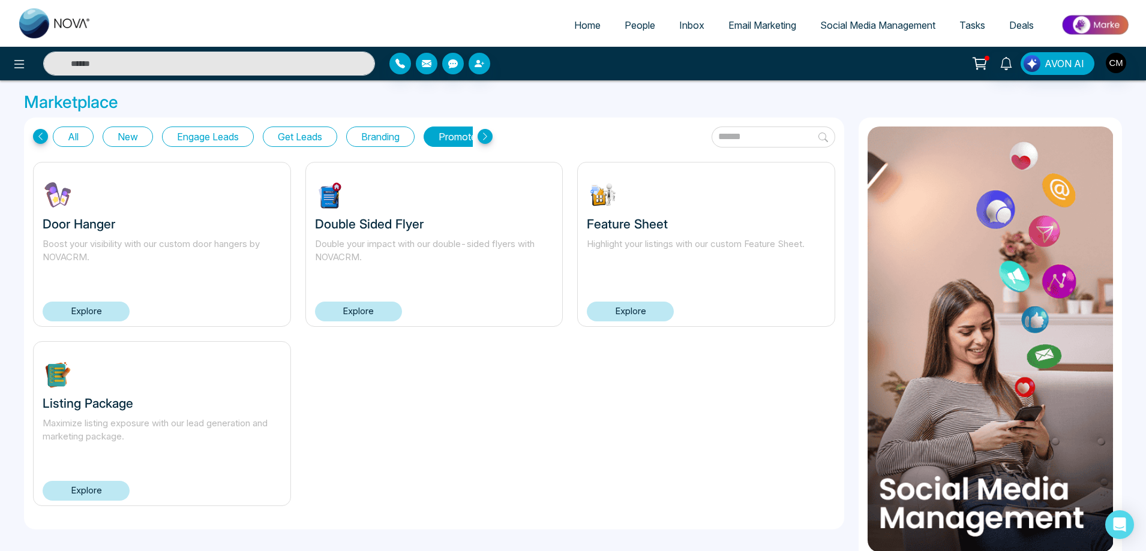
click at [185, 140] on button "Engage Leads" at bounding box center [208, 137] width 92 height 20
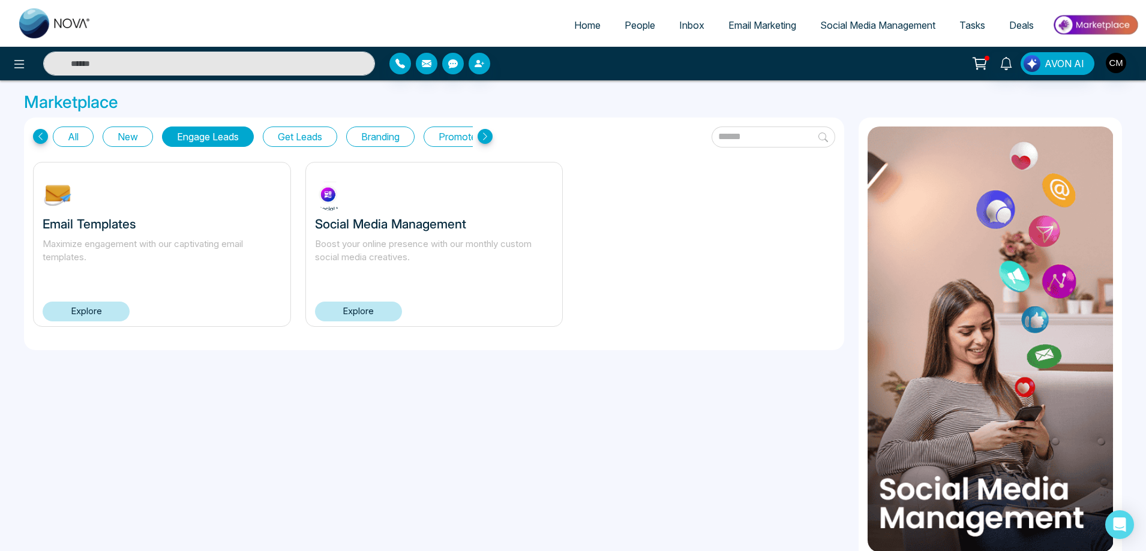
click at [332, 315] on link "Explore" at bounding box center [358, 312] width 87 height 20
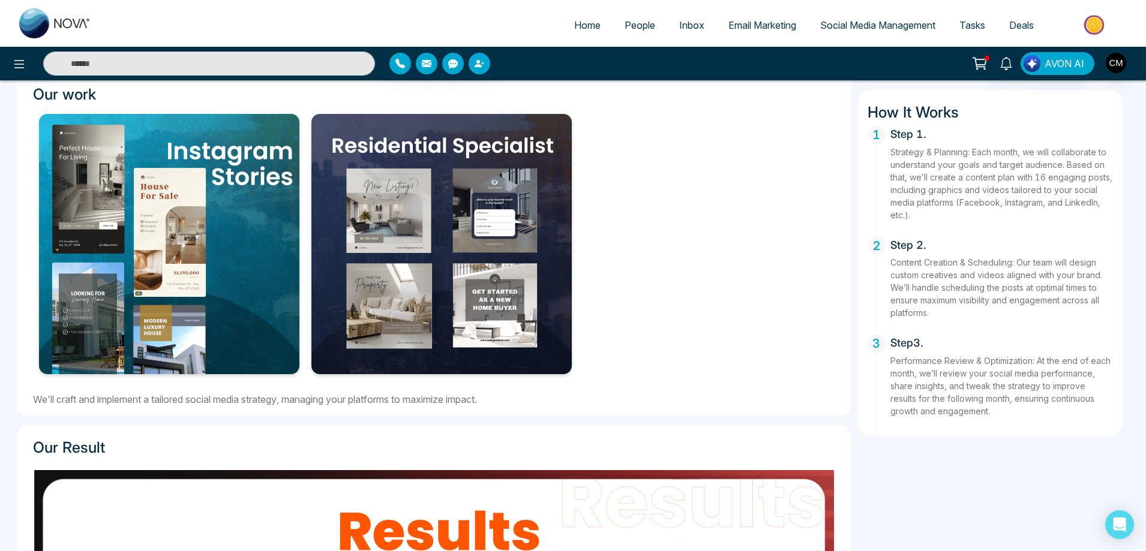
scroll to position [120, 0]
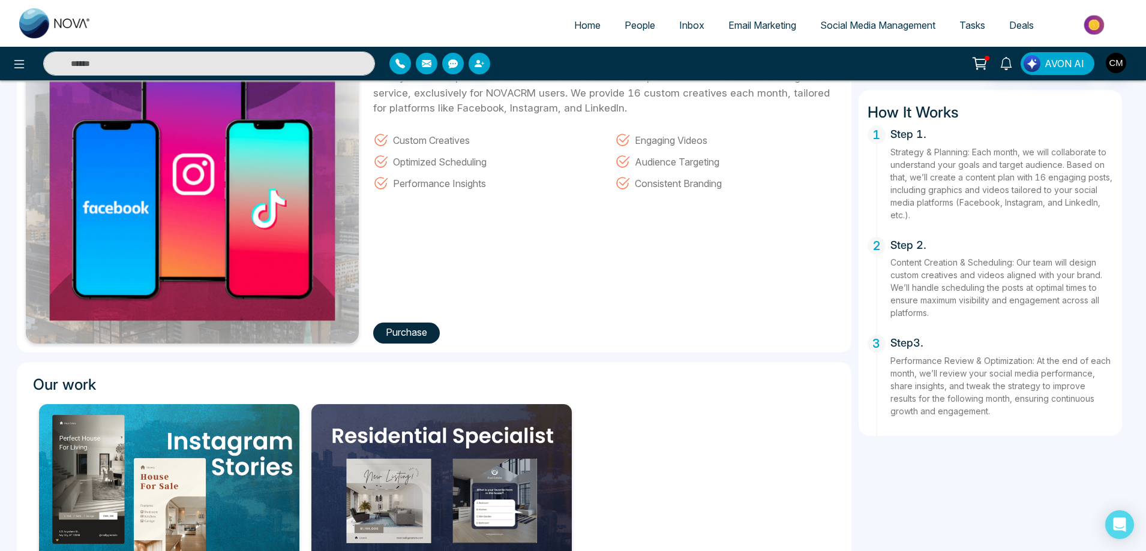
click at [418, 339] on button "Purchase" at bounding box center [406, 333] width 67 height 21
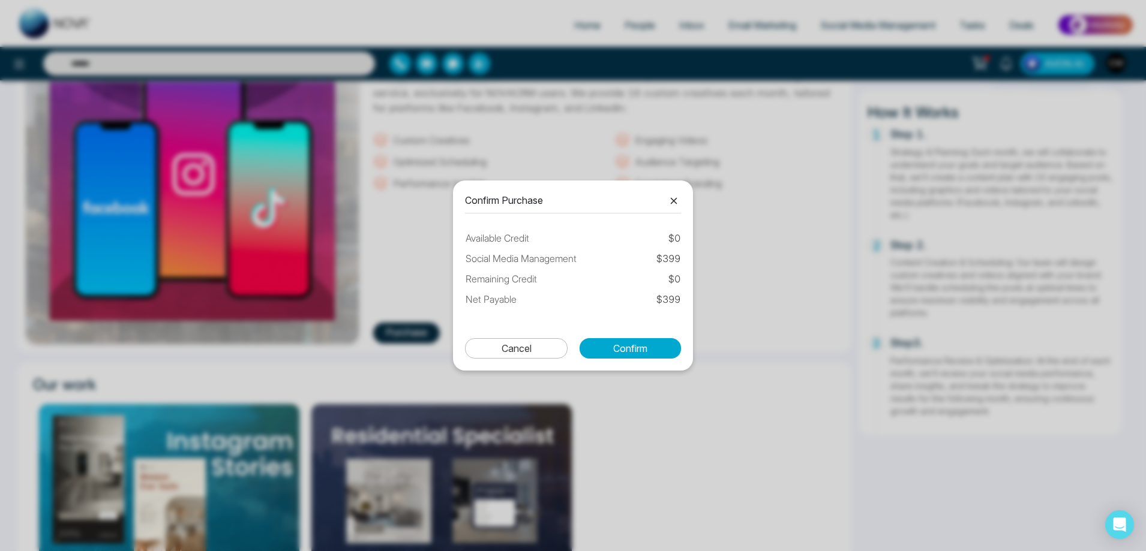
click at [672, 197] on icon at bounding box center [674, 201] width 14 height 14
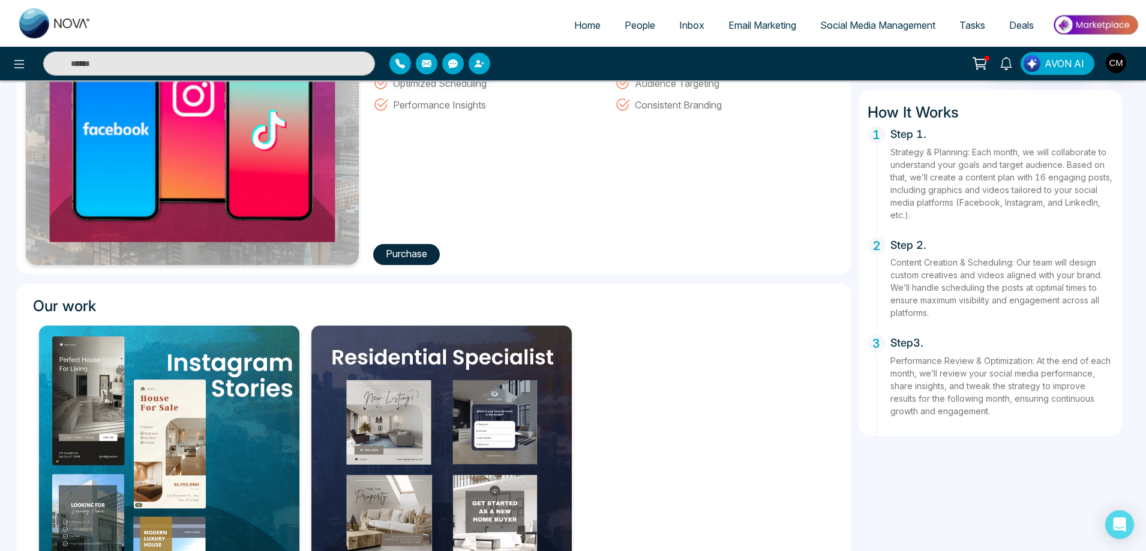
scroll to position [0, 0]
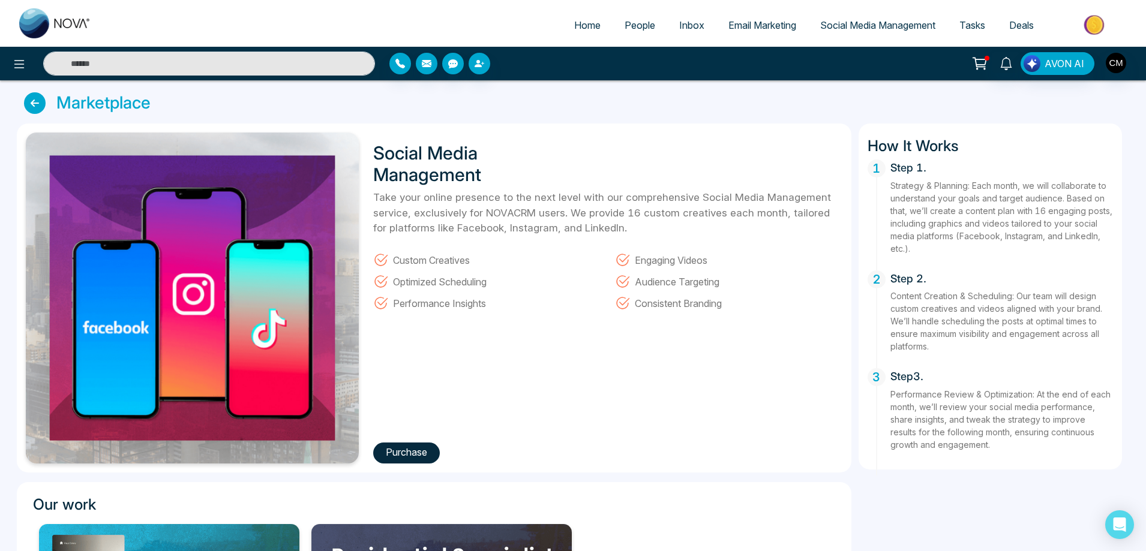
click at [415, 453] on button "Purchase" at bounding box center [406, 453] width 67 height 21
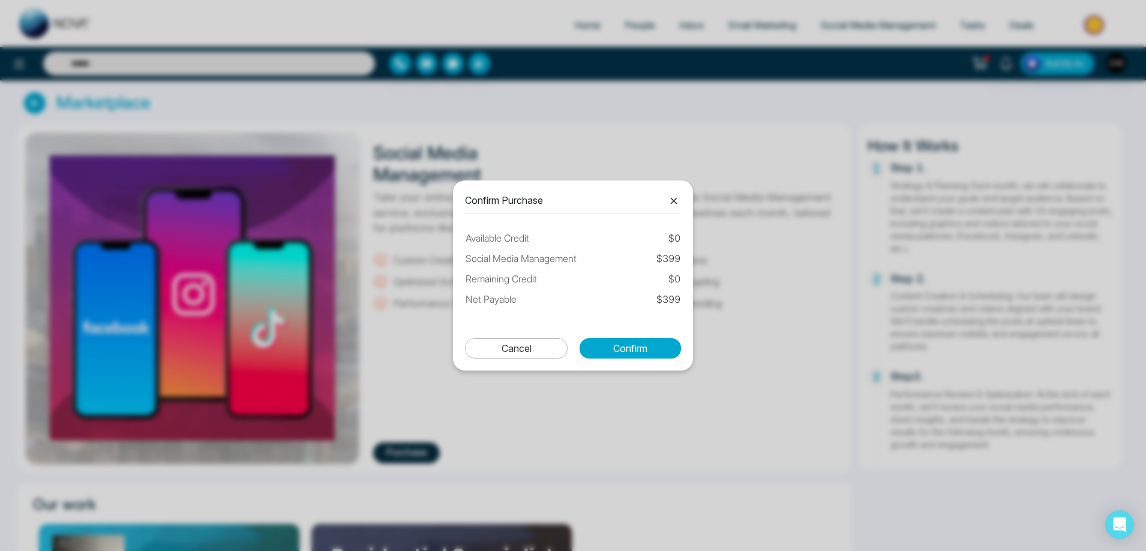
click at [673, 206] on icon at bounding box center [674, 201] width 14 height 14
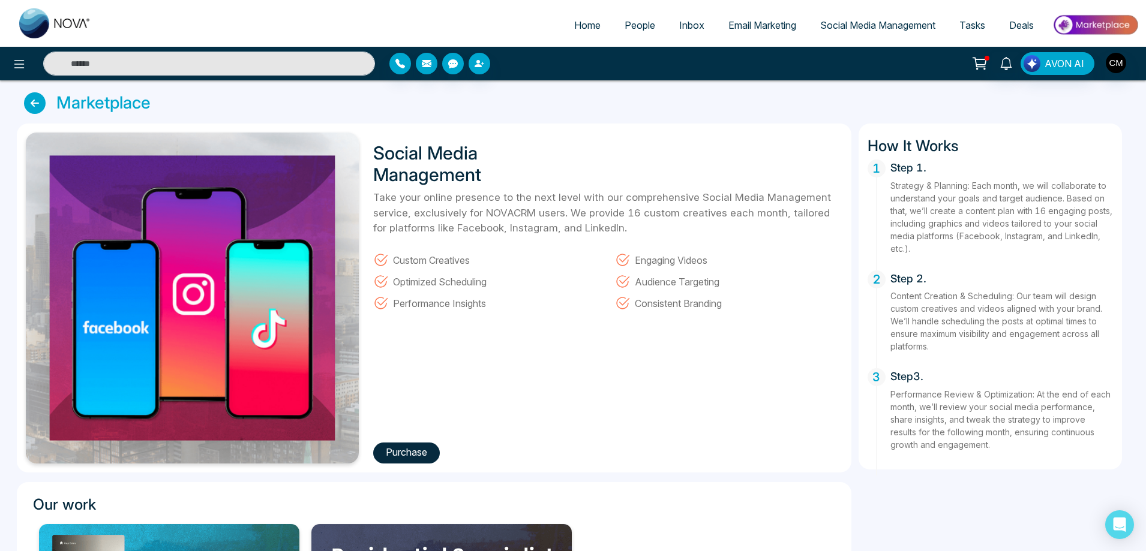
click at [39, 101] on icon at bounding box center [35, 103] width 22 height 22
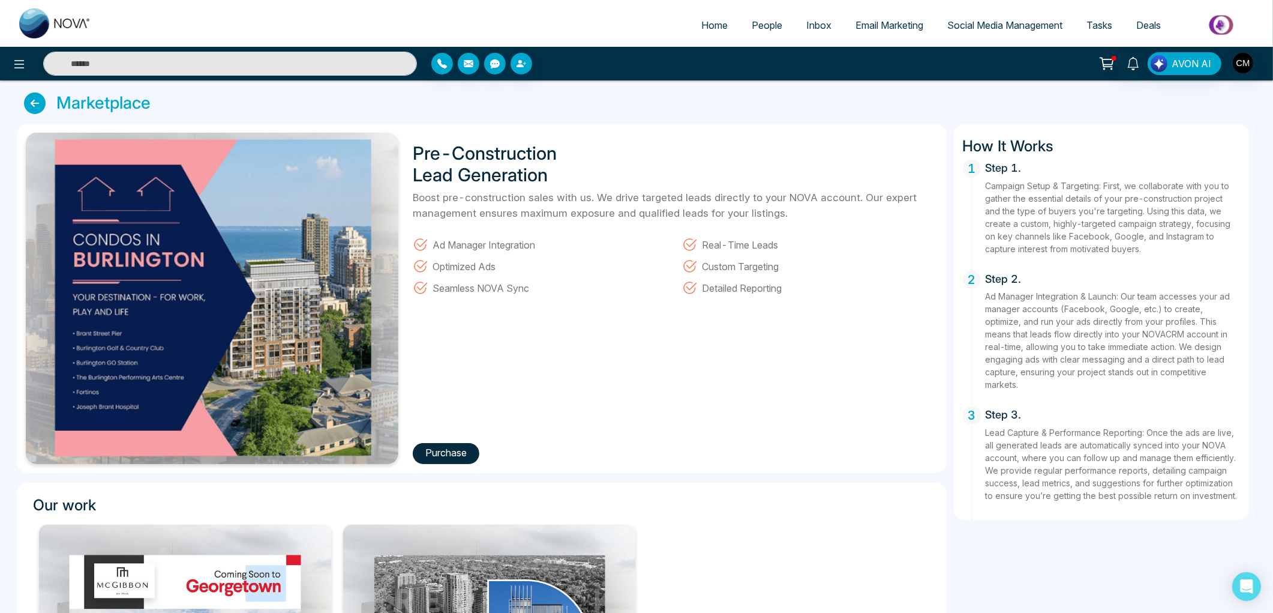
click at [440, 451] on button "Purchase" at bounding box center [446, 453] width 67 height 21
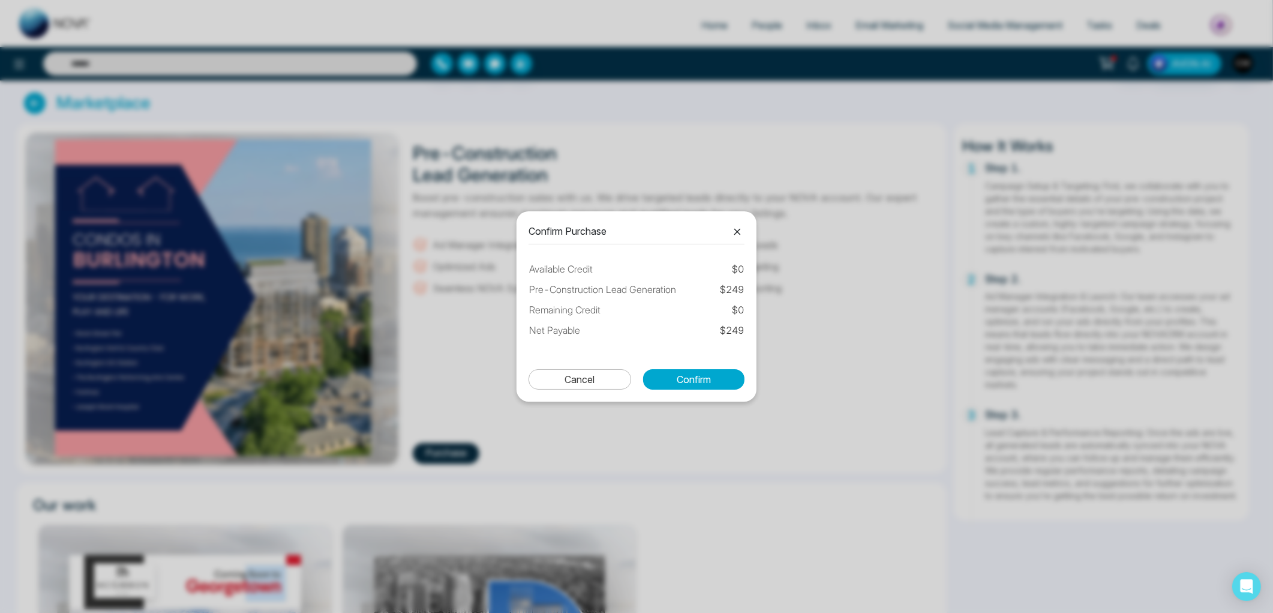
click at [740, 235] on icon at bounding box center [737, 231] width 14 height 14
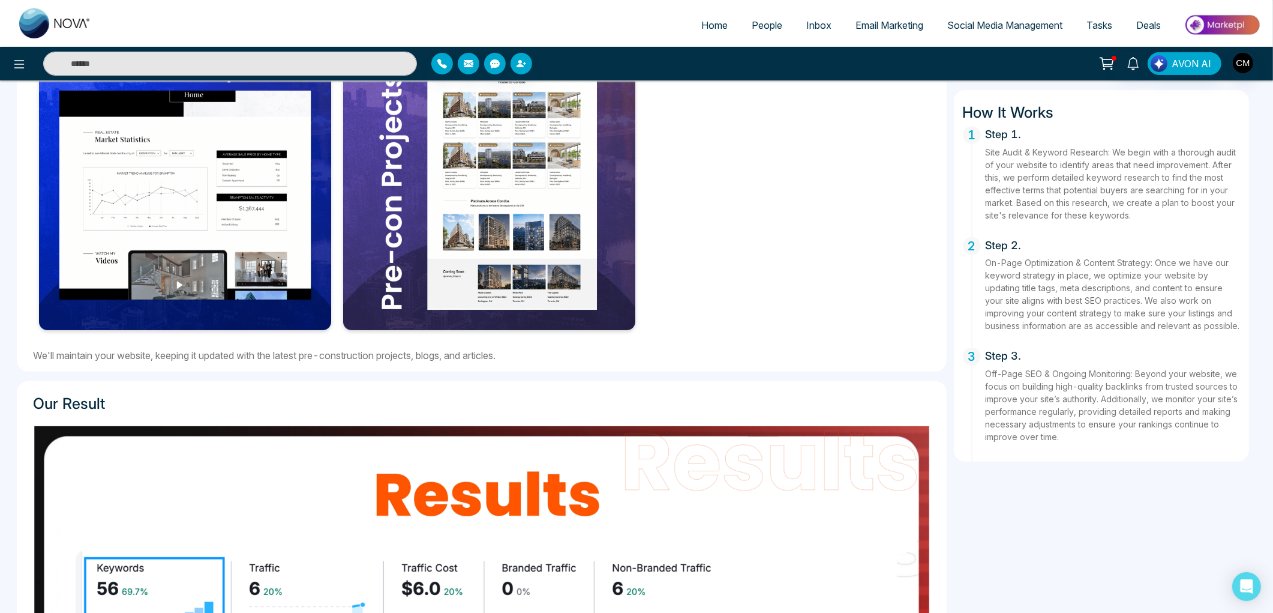
scroll to position [333, 0]
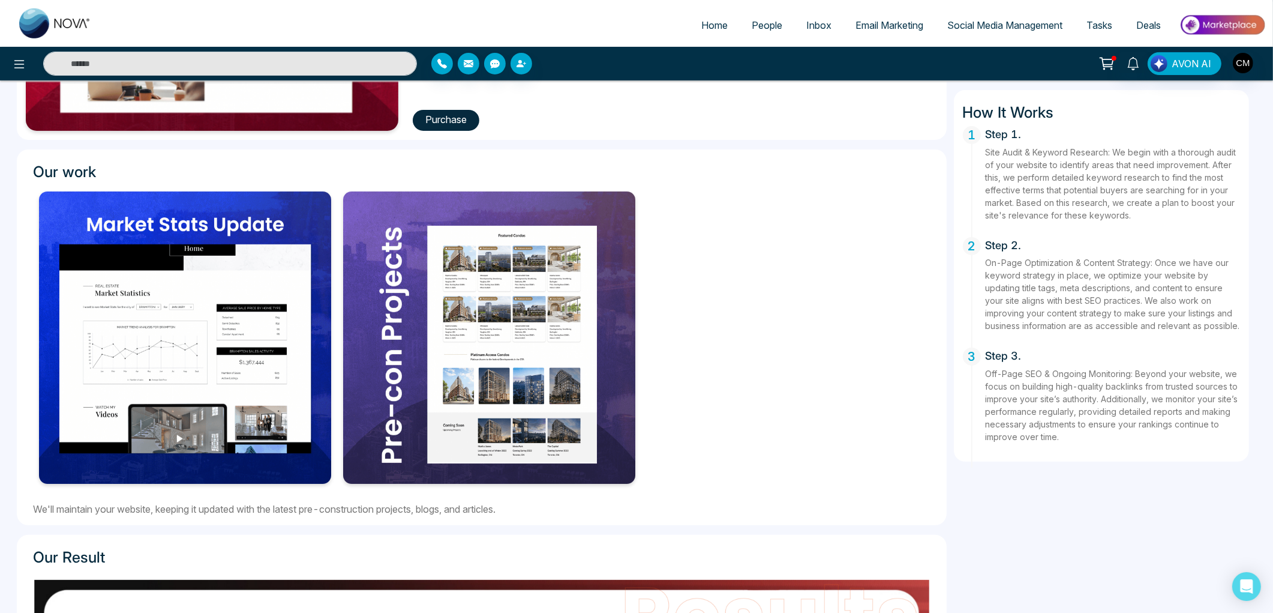
click at [246, 310] on img at bounding box center [185, 337] width 292 height 292
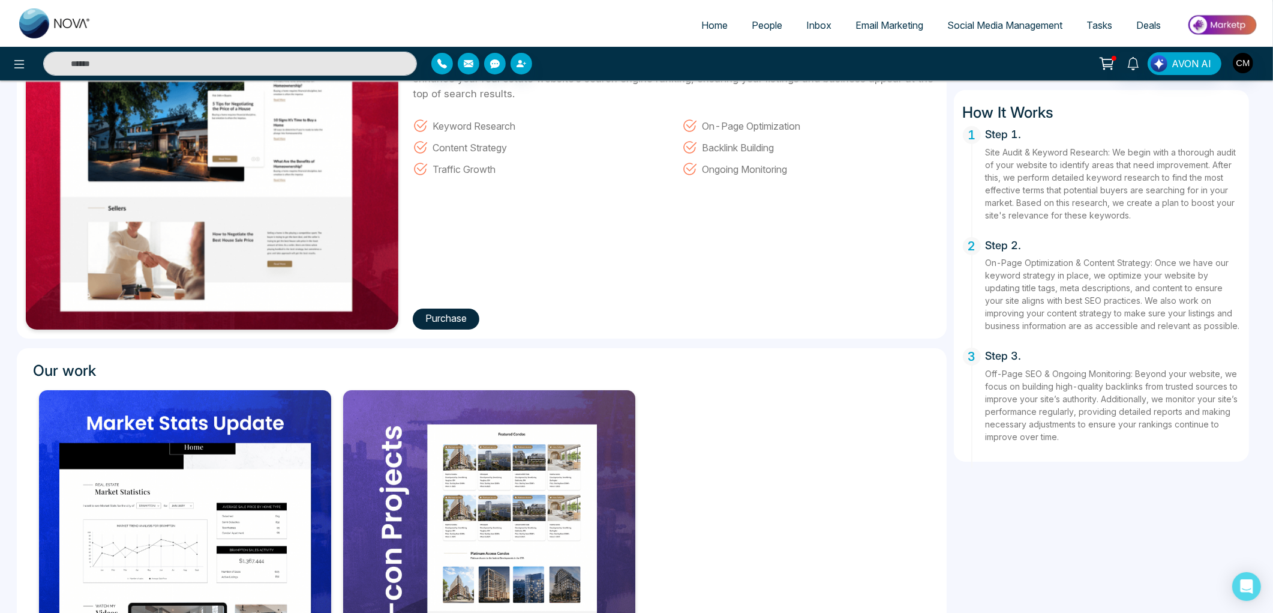
scroll to position [133, 0]
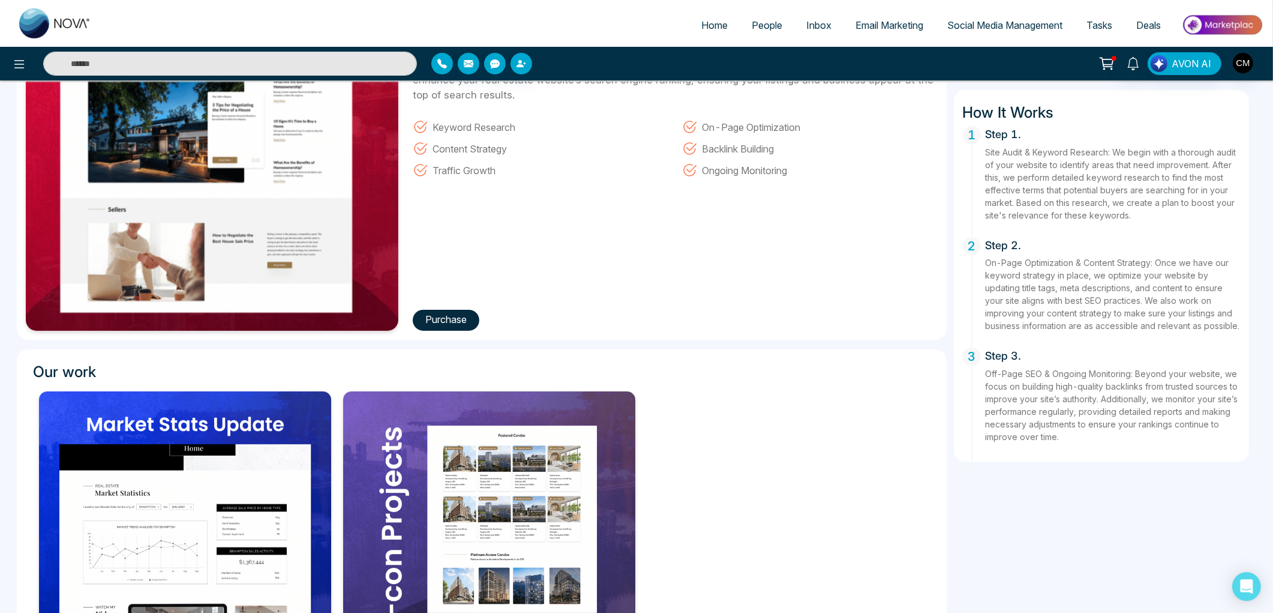
click at [436, 315] on button "Purchase" at bounding box center [446, 320] width 67 height 21
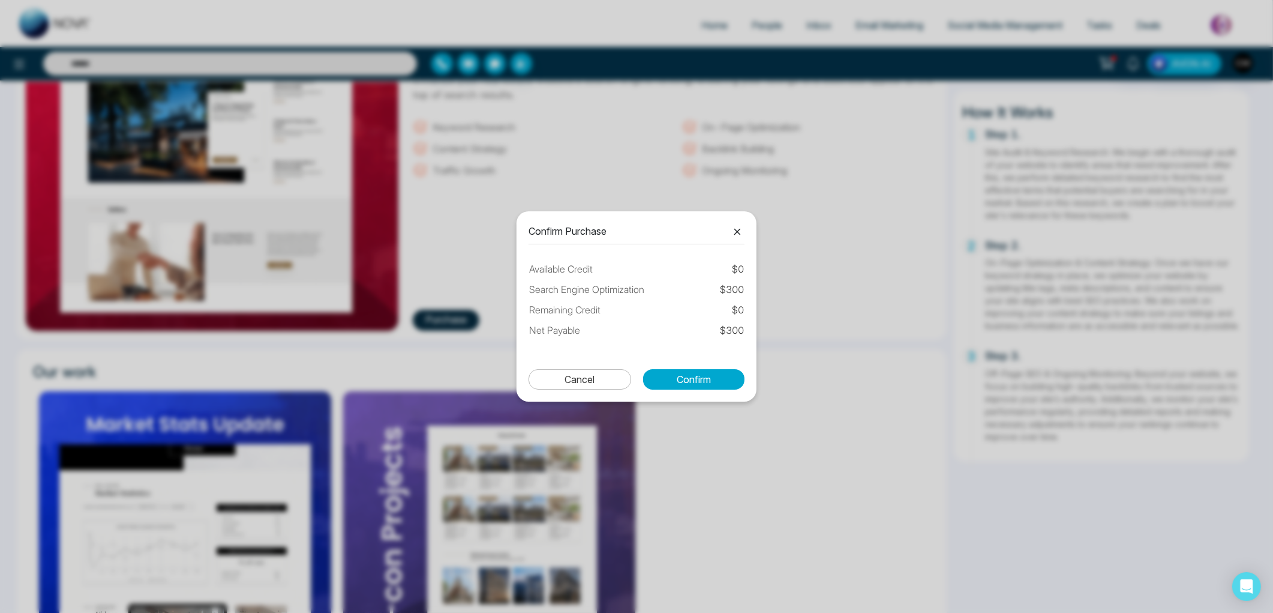
click at [736, 230] on icon at bounding box center [737, 231] width 14 height 14
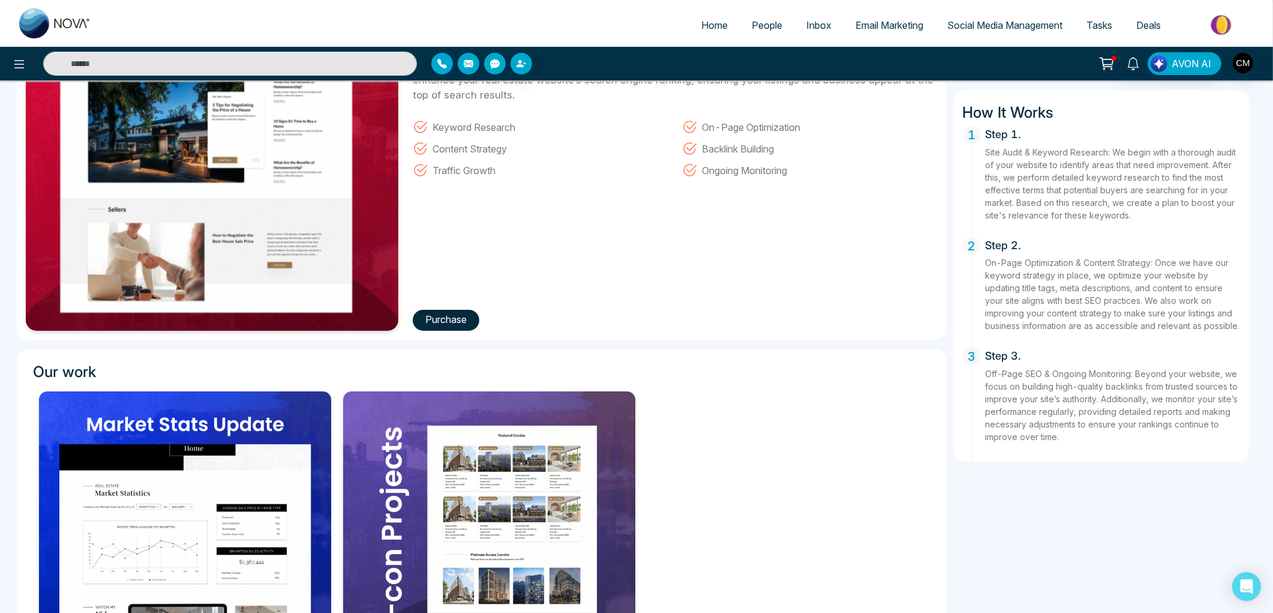
scroll to position [0, 0]
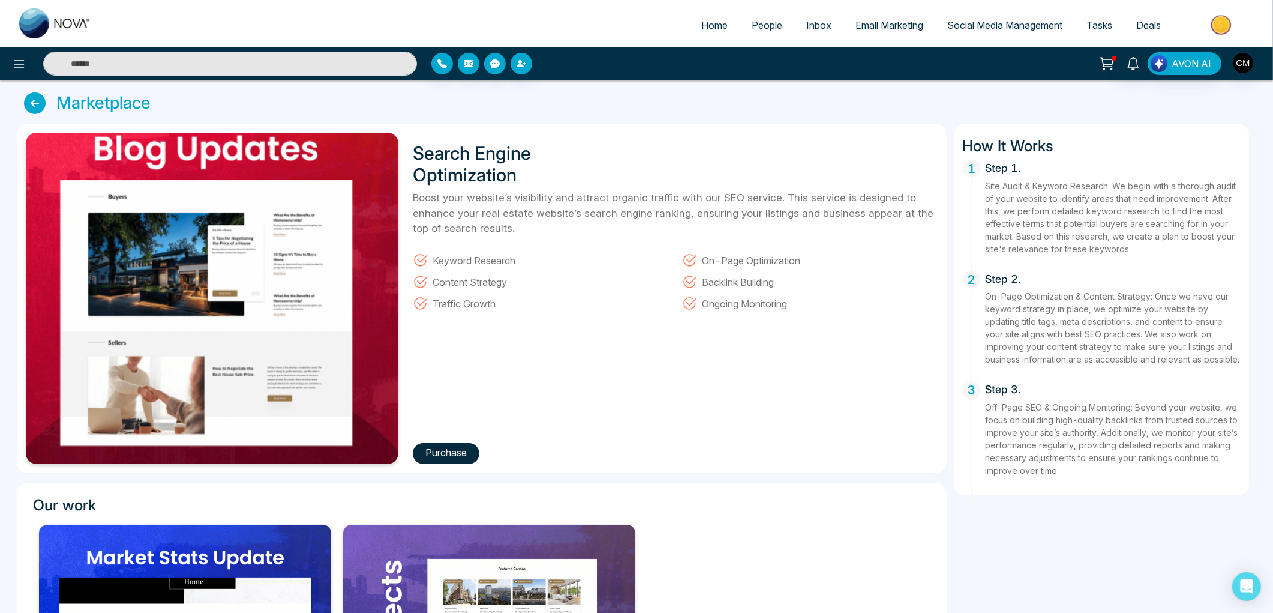
drag, startPoint x: 489, startPoint y: 20, endPoint x: 510, endPoint y: 3, distance: 26.9
click at [489, 19] on ul "Home People Inbox Email Marketing Social Media Management Tasks Deals" at bounding box center [684, 26] width 1163 height 33
